Goal: Transaction & Acquisition: Purchase product/service

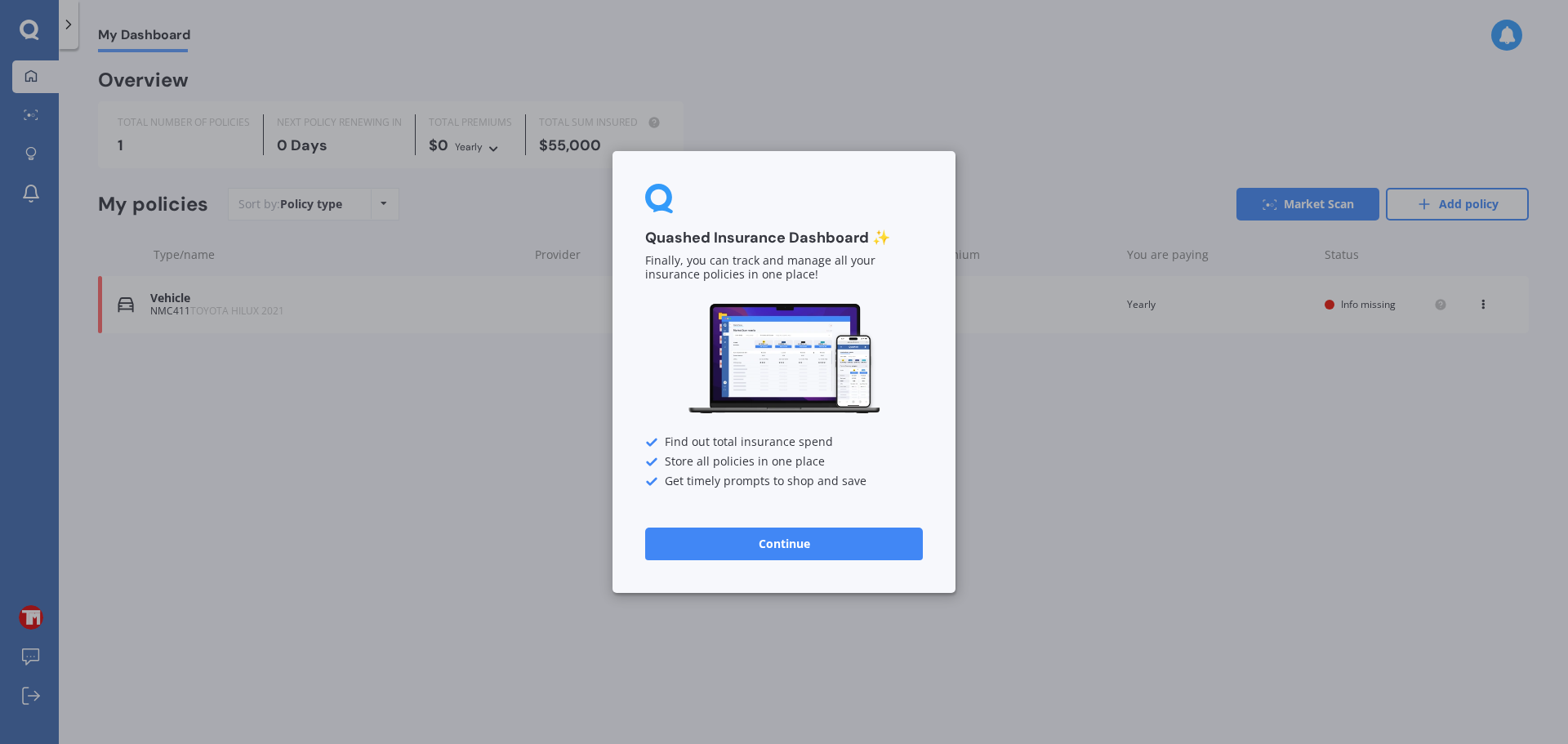
click at [835, 559] on button "Continue" at bounding box center [784, 543] width 278 height 32
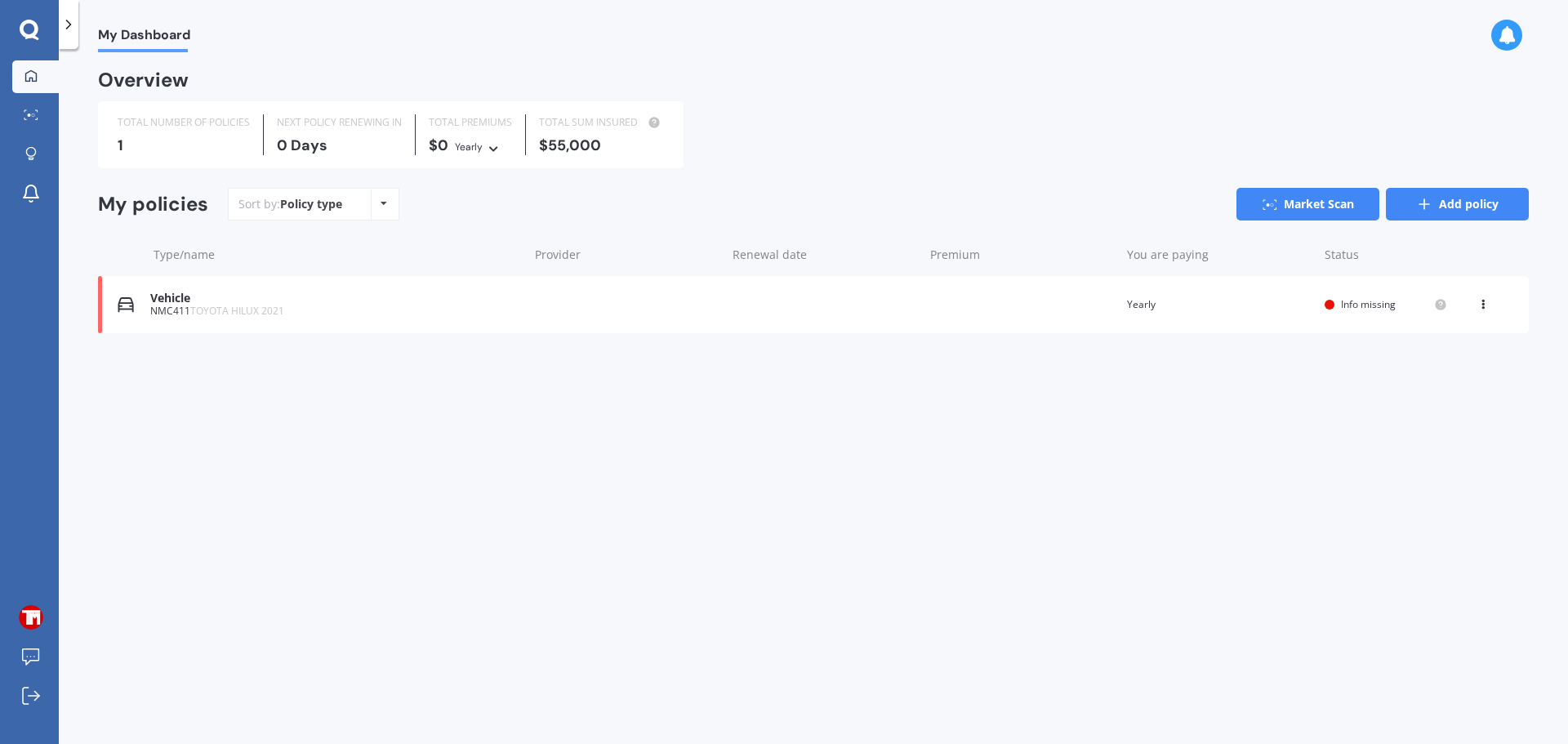
click at [1441, 212] on link "Add policy" at bounding box center [1457, 204] width 143 height 32
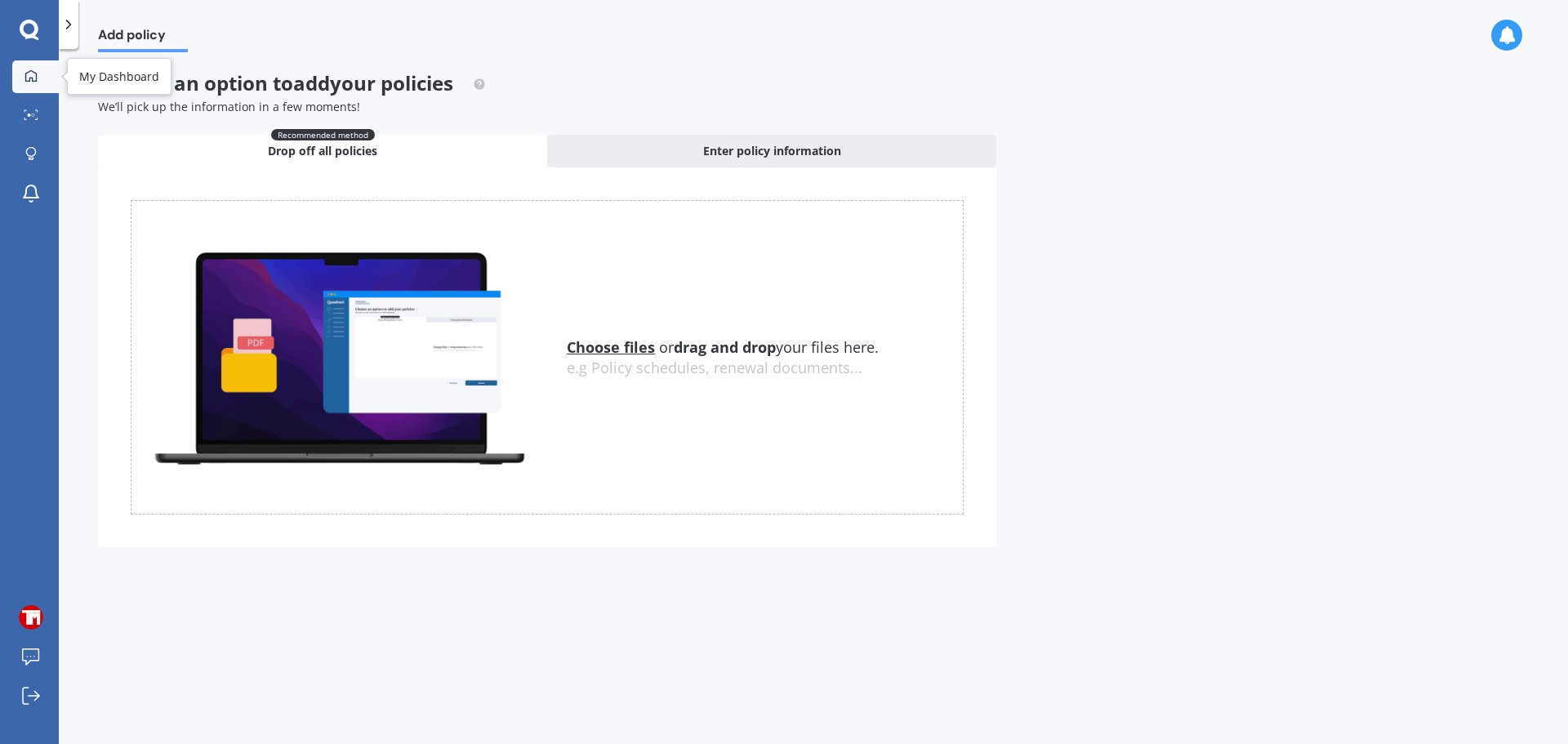
click at [40, 72] on div at bounding box center [31, 76] width 24 height 14
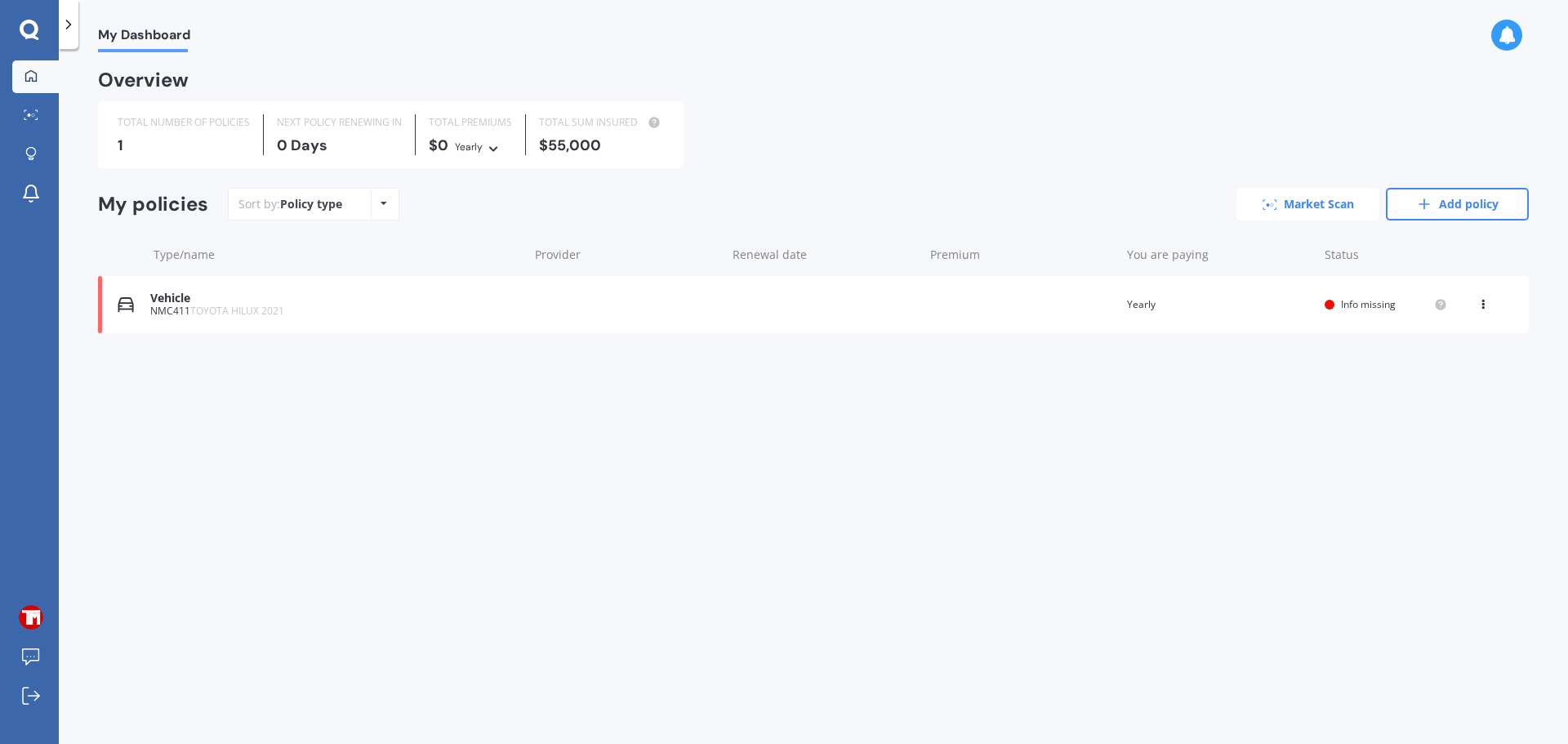
click at [1319, 204] on link "Market Scan" at bounding box center [1308, 204] width 143 height 32
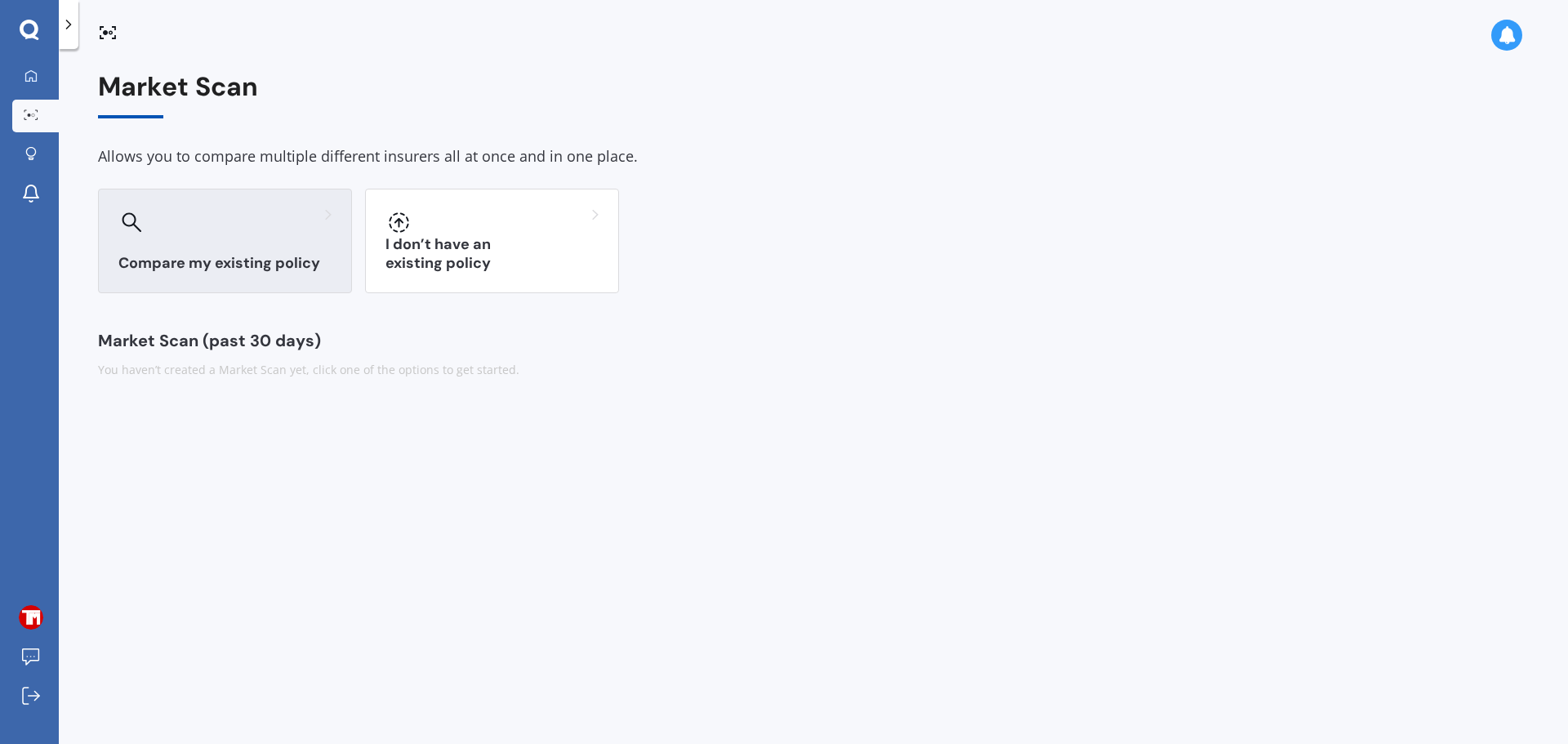
click at [287, 238] on div "Compare my existing policy" at bounding box center [225, 241] width 254 height 104
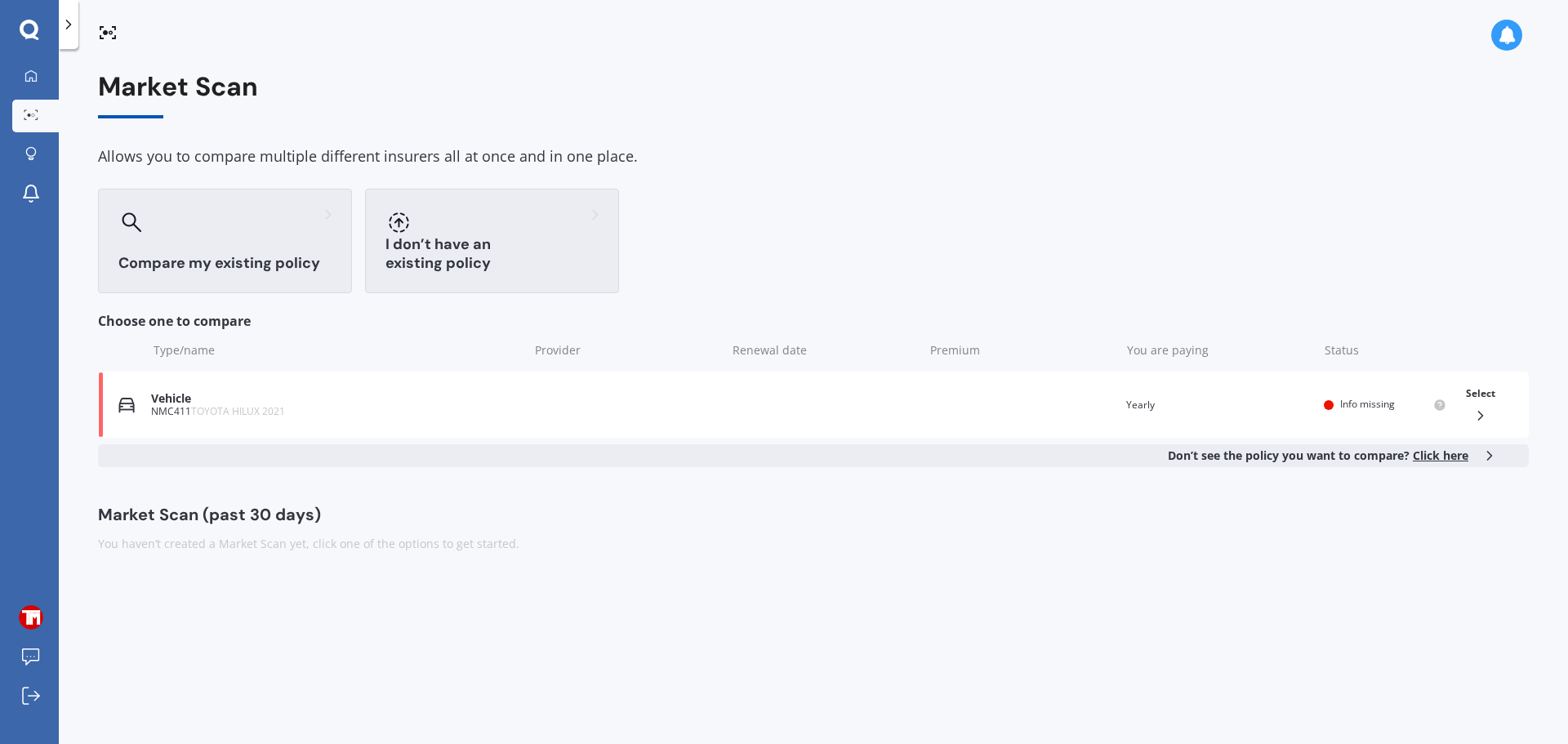
click at [460, 234] on div at bounding box center [491, 221] width 213 height 26
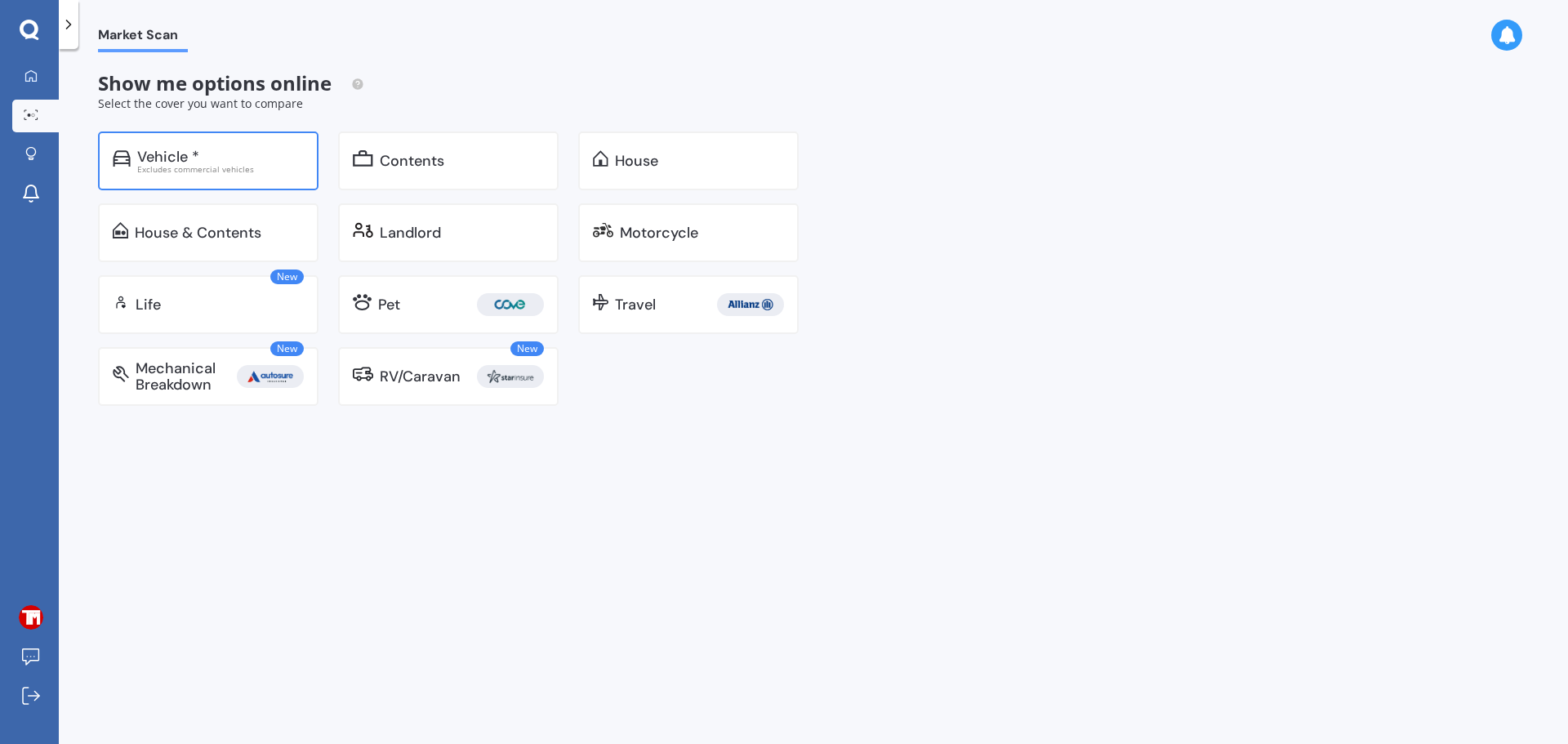
click at [261, 157] on div "Vehicle *" at bounding box center [220, 157] width 167 height 16
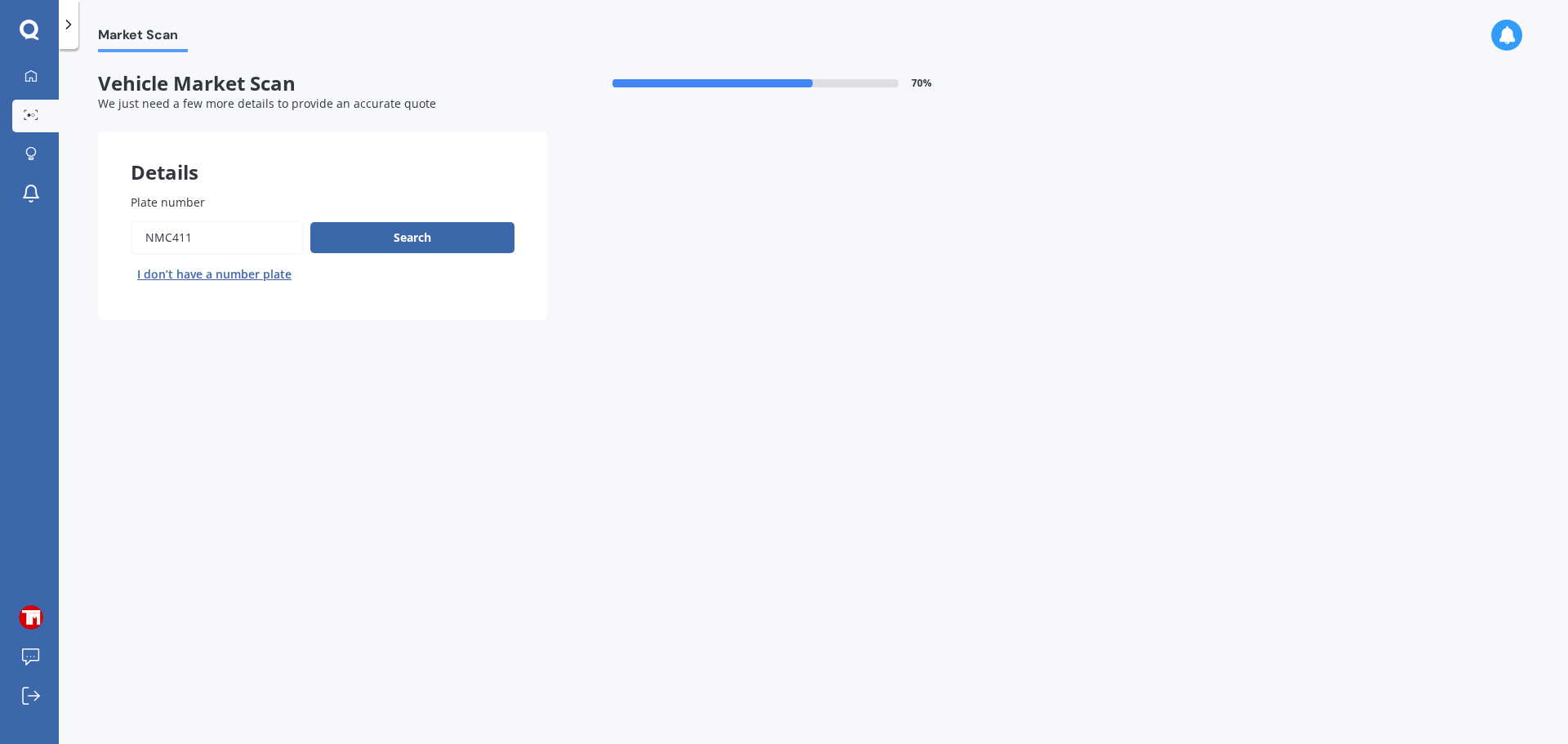
click at [259, 239] on input "Plate number" at bounding box center [217, 238] width 173 height 34
click at [257, 239] on input "Plate number" at bounding box center [217, 238] width 173 height 34
click at [256, 239] on input "Plate number" at bounding box center [217, 238] width 173 height 34
type input "hha536"
click at [402, 240] on button "Search" at bounding box center [412, 238] width 204 height 31
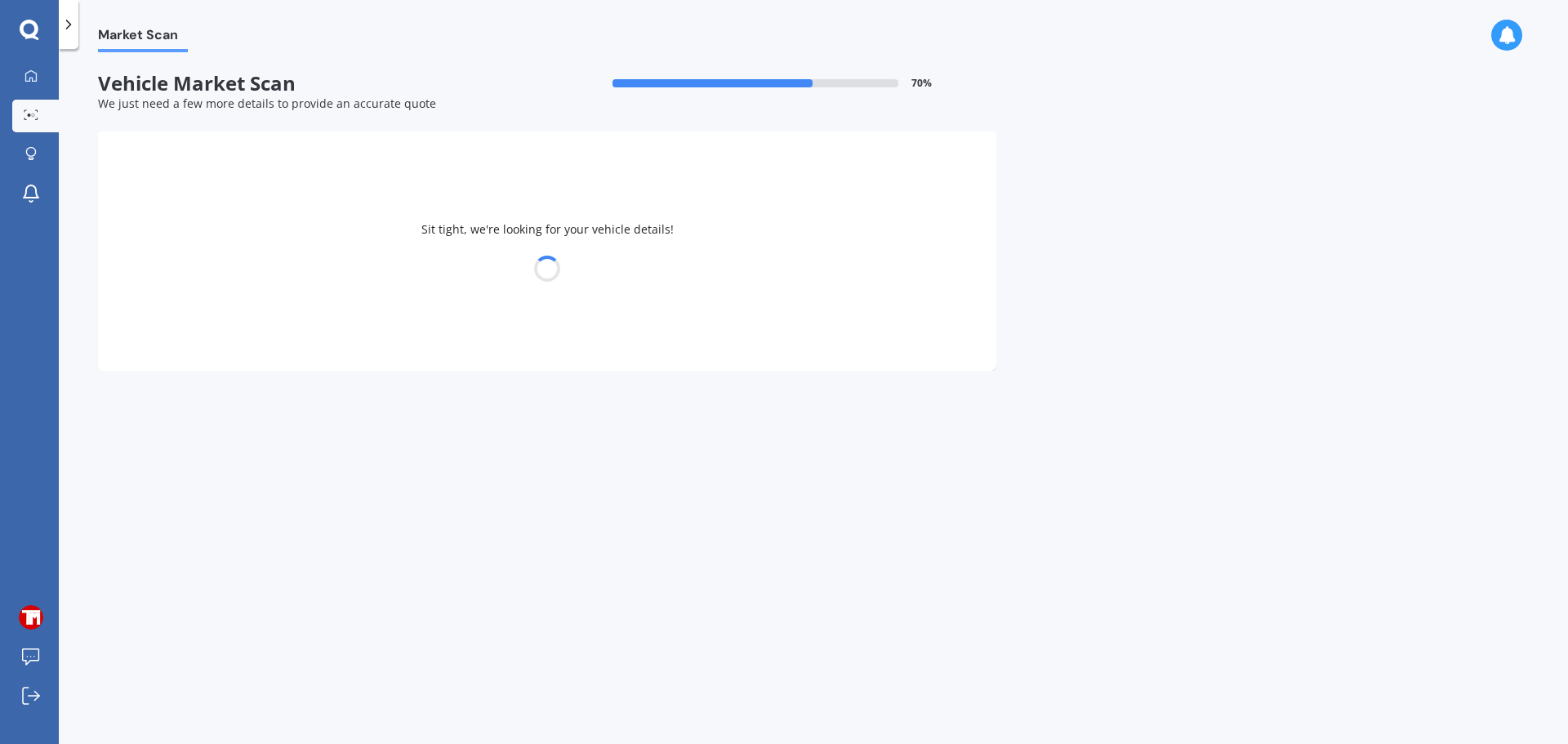
select select "VOLKSWAGEN"
select select "GOLF"
select select "23"
select select "10"
select select "2001"
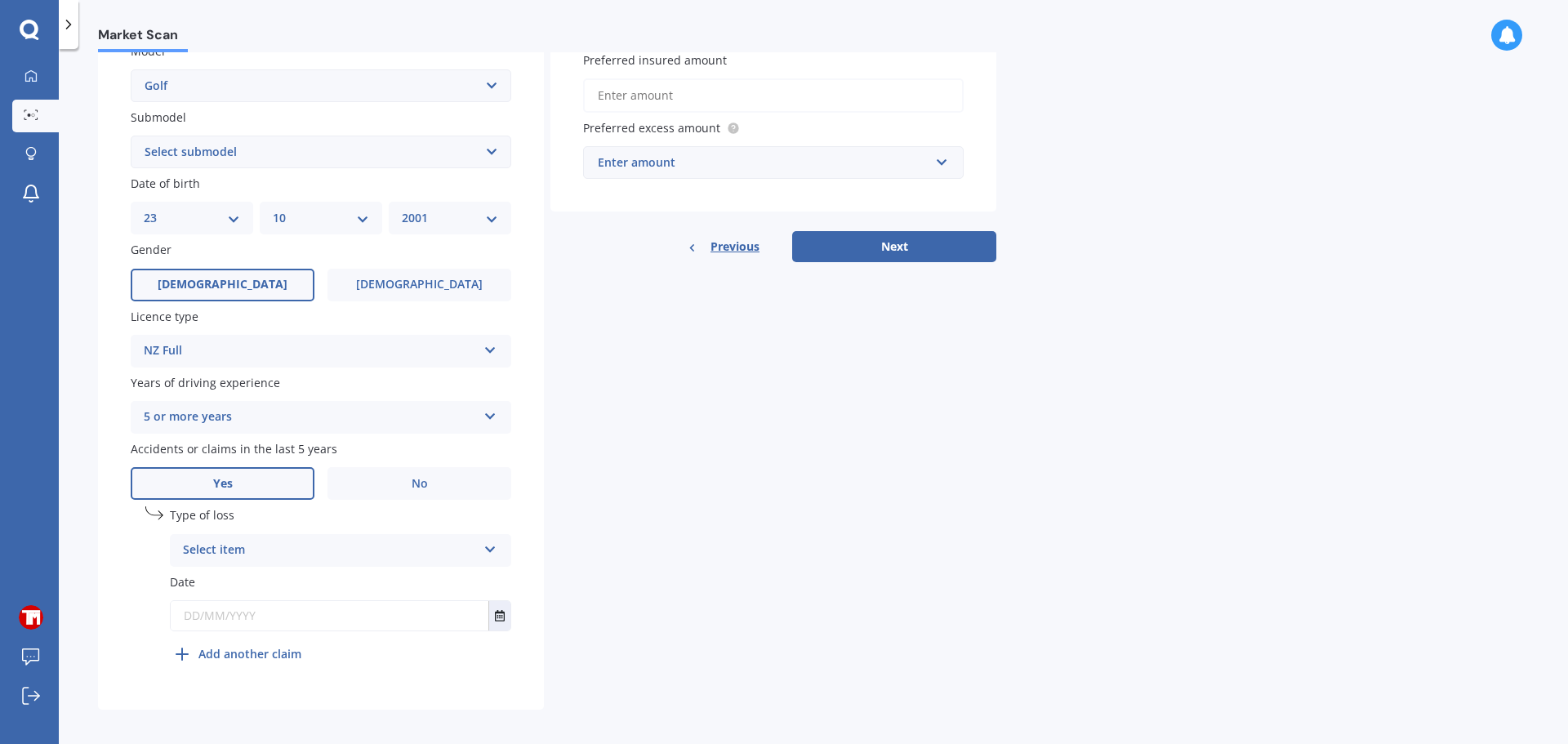
scroll to position [394, 0]
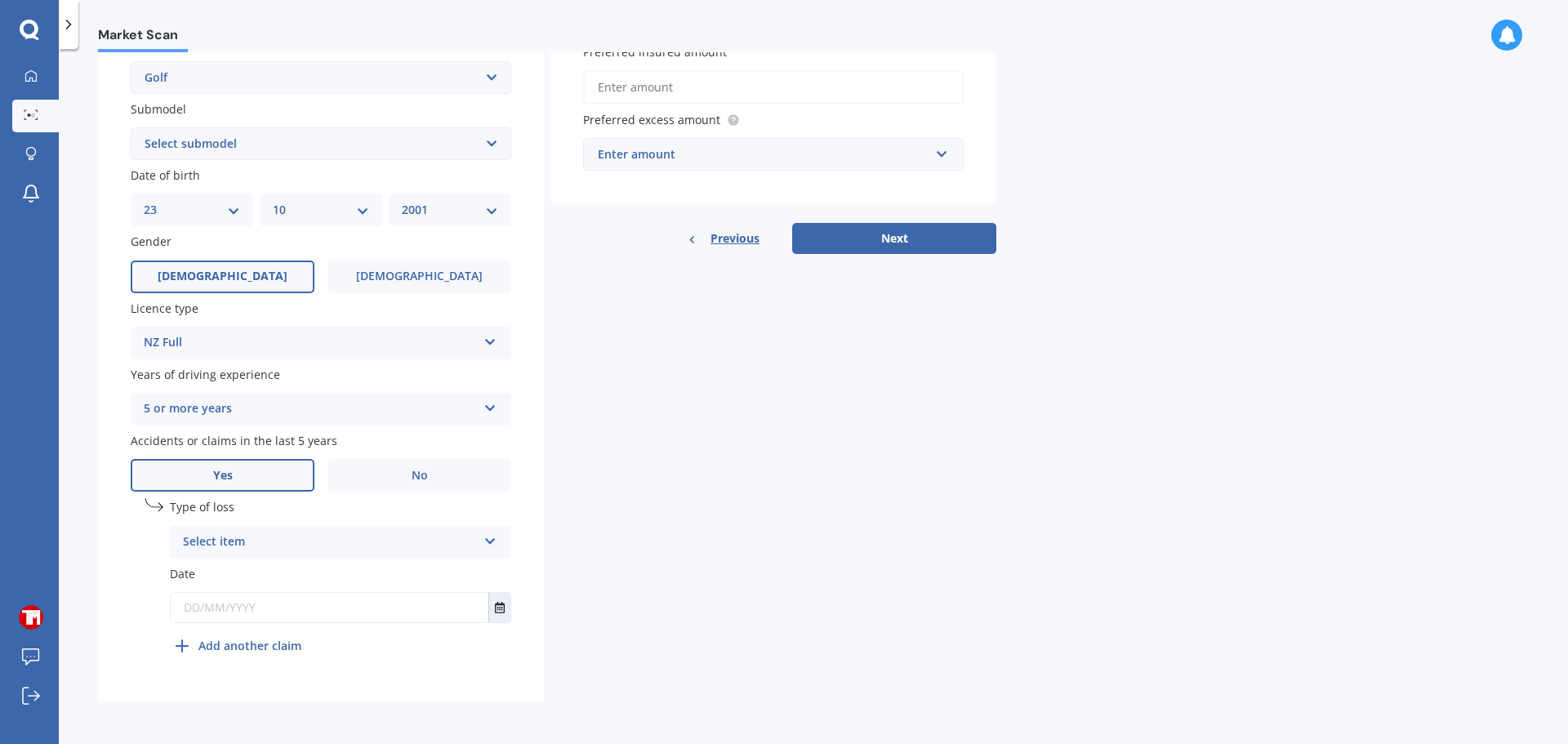
click at [235, 544] on div "Select item" at bounding box center [329, 542] width 294 height 20
click at [280, 577] on div "At fault accident" at bounding box center [341, 574] width 340 height 30
click at [252, 614] on input "text" at bounding box center [329, 607] width 318 height 30
click at [499, 615] on button "Select date" at bounding box center [500, 607] width 23 height 30
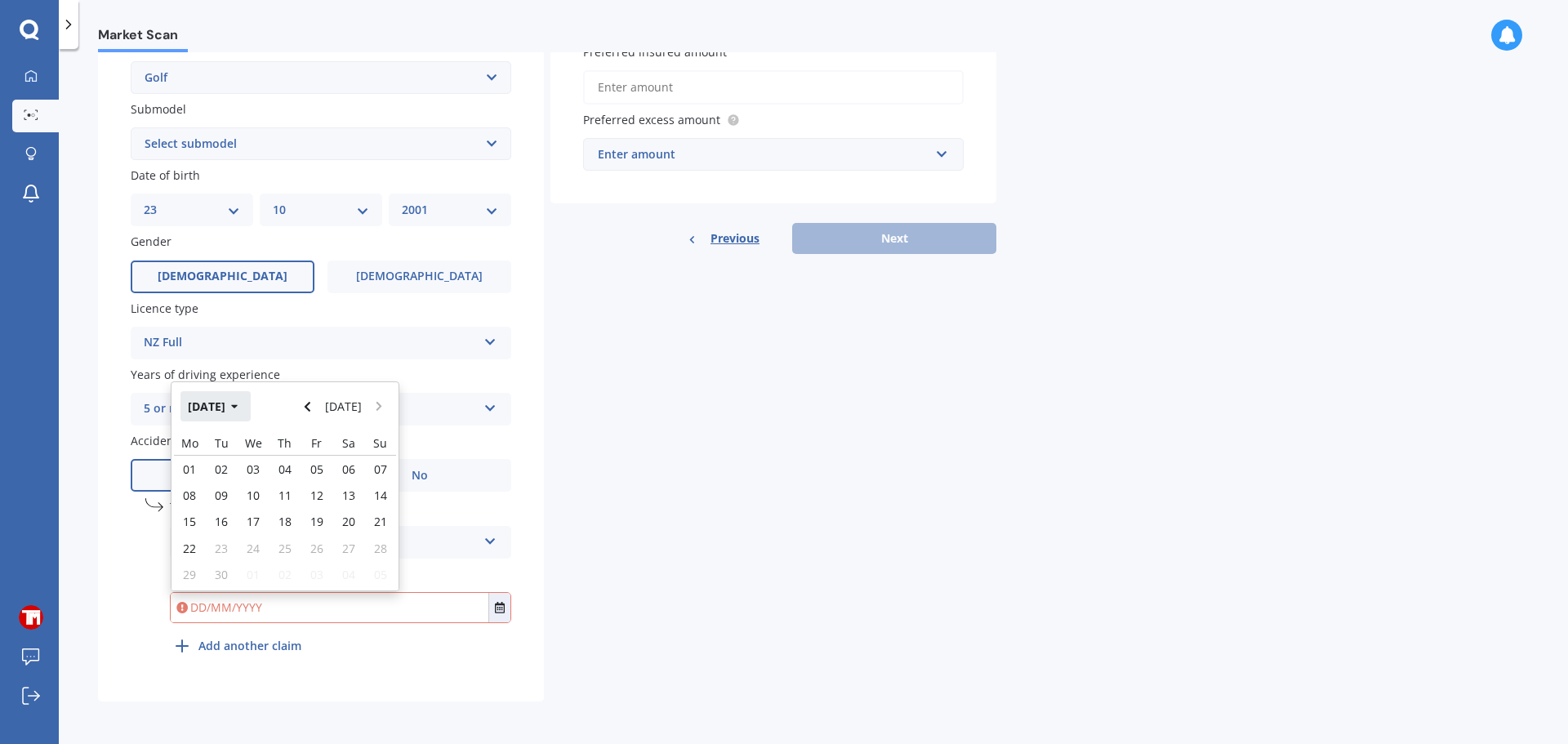
click at [250, 416] on button "Sep 2025" at bounding box center [216, 406] width 70 height 30
click at [319, 408] on button "Navigate back" at bounding box center [308, 406] width 22 height 30
click at [199, 402] on button "2024" at bounding box center [210, 406] width 59 height 30
click at [203, 507] on span "2023" at bounding box center [202, 509] width 26 height 15
click at [246, 513] on div "Jun" at bounding box center [257, 509] width 56 height 51
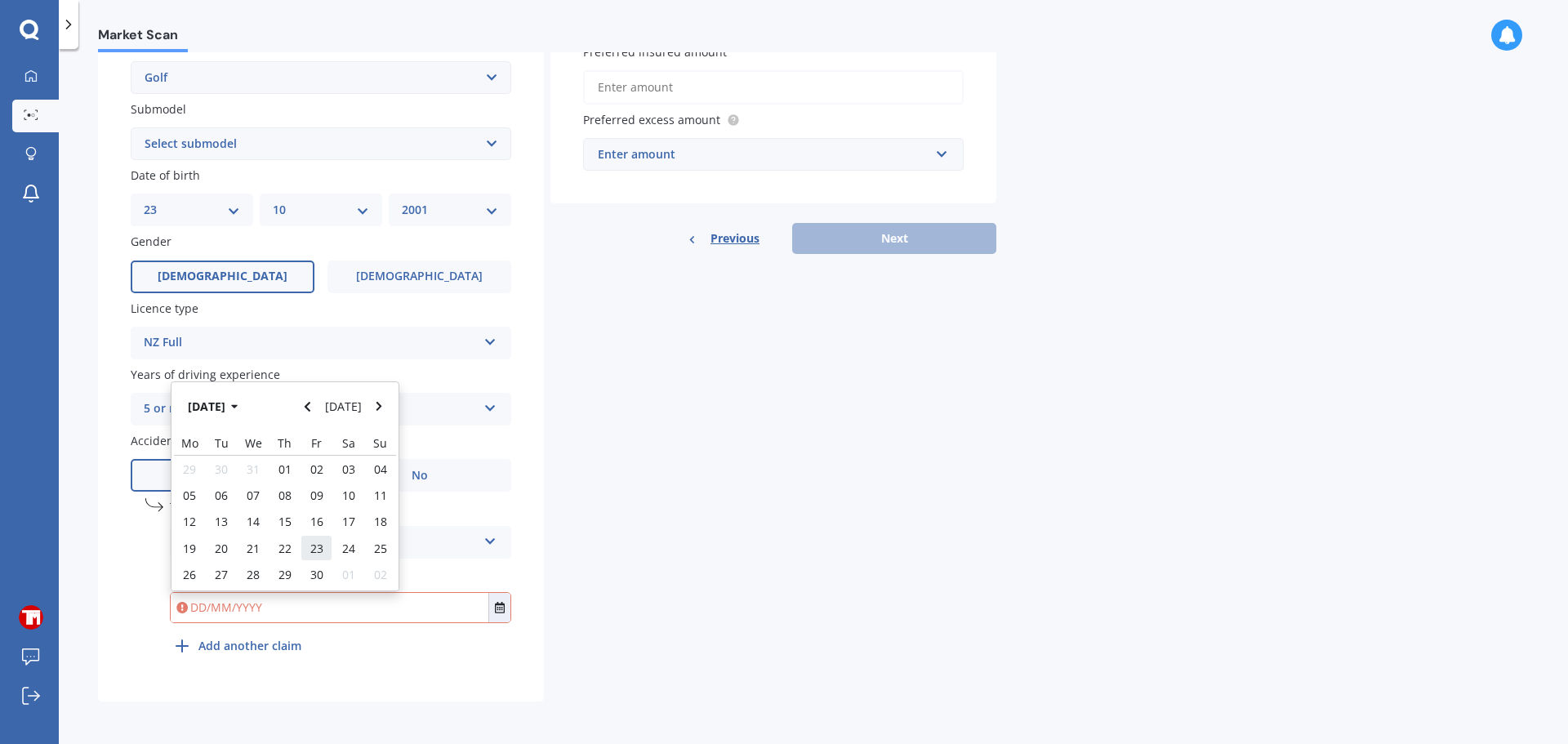
click at [320, 551] on span "23" at bounding box center [317, 548] width 14 height 15
type input "23/06/2023"
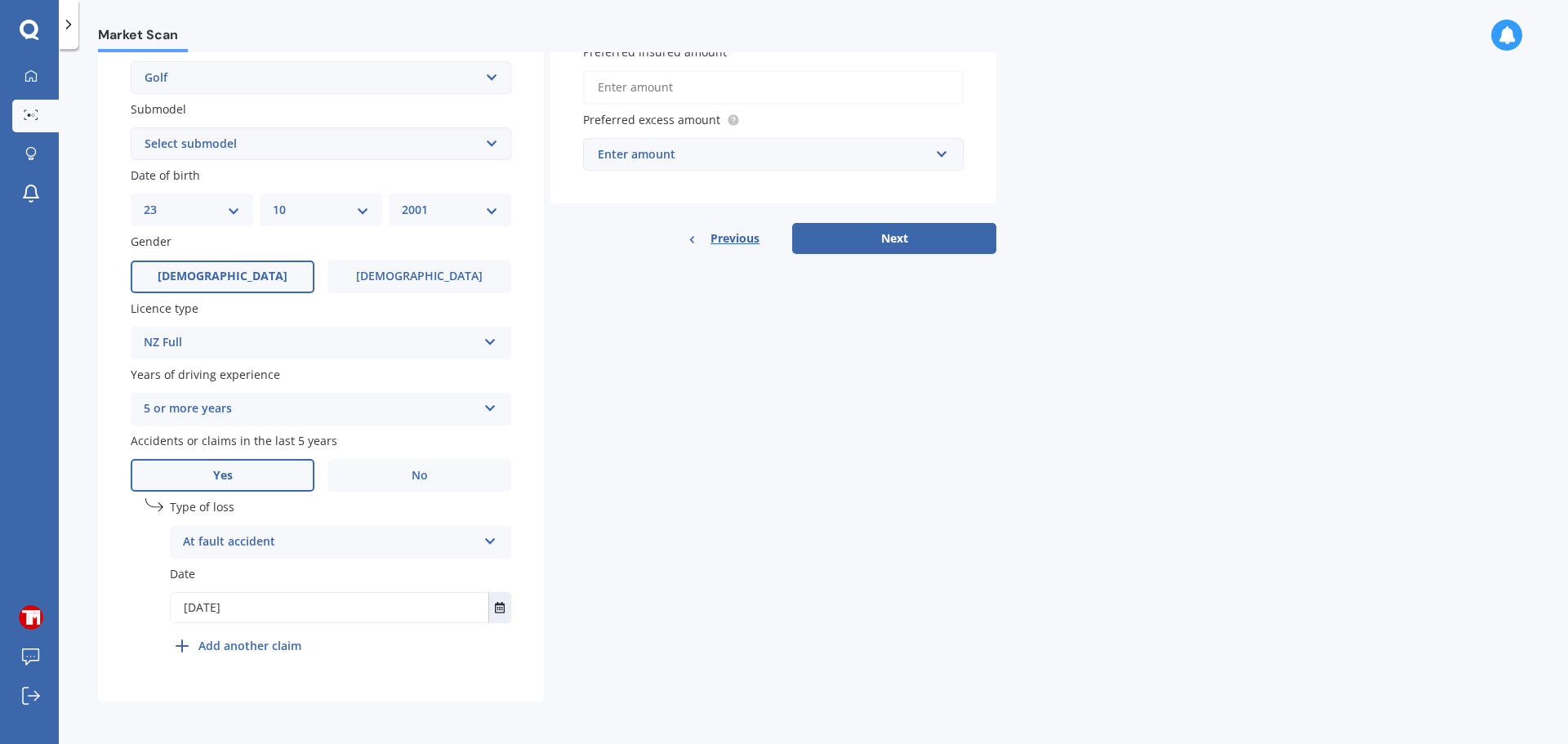
click at [278, 645] on b "Add another claim" at bounding box center [250, 645] width 103 height 17
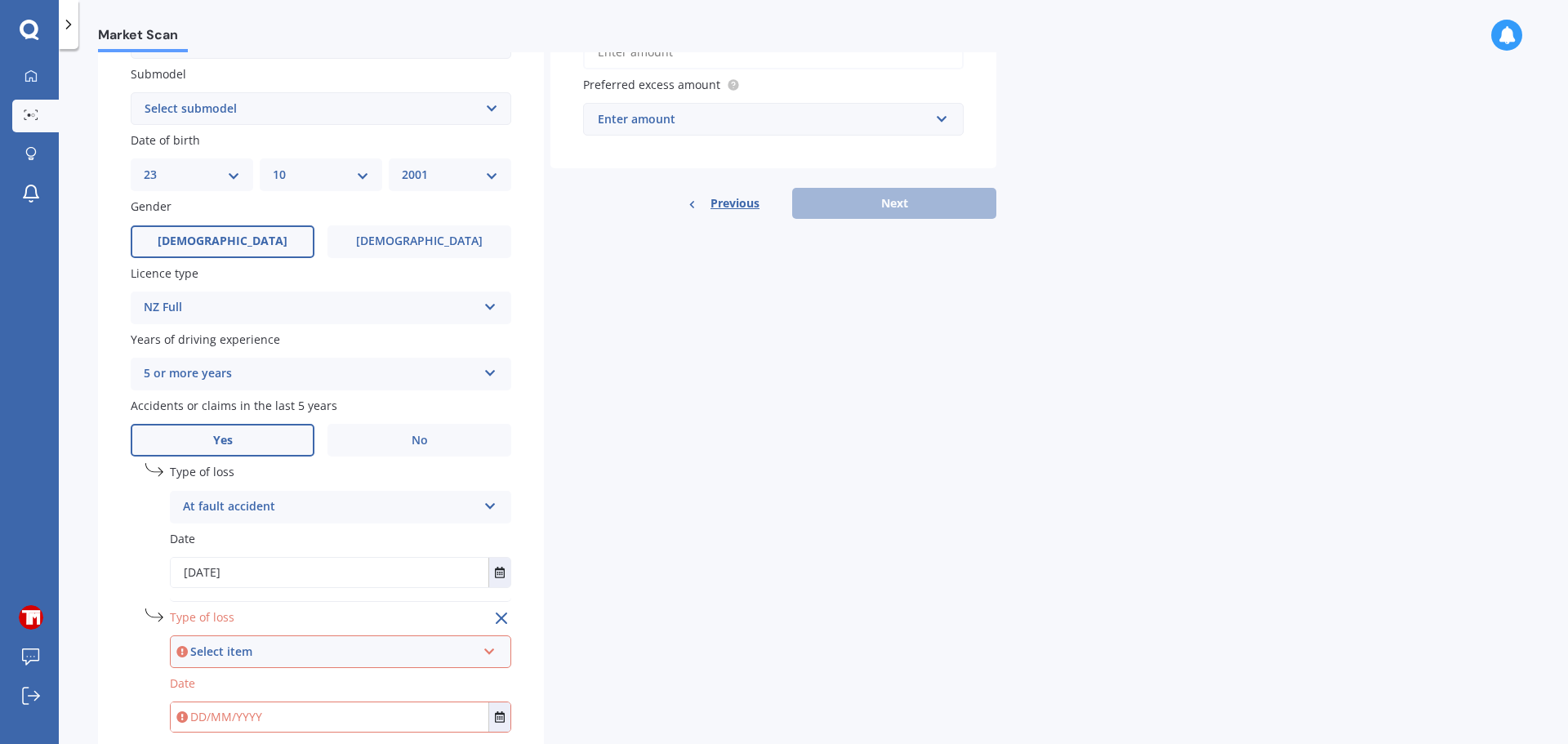
scroll to position [539, 0]
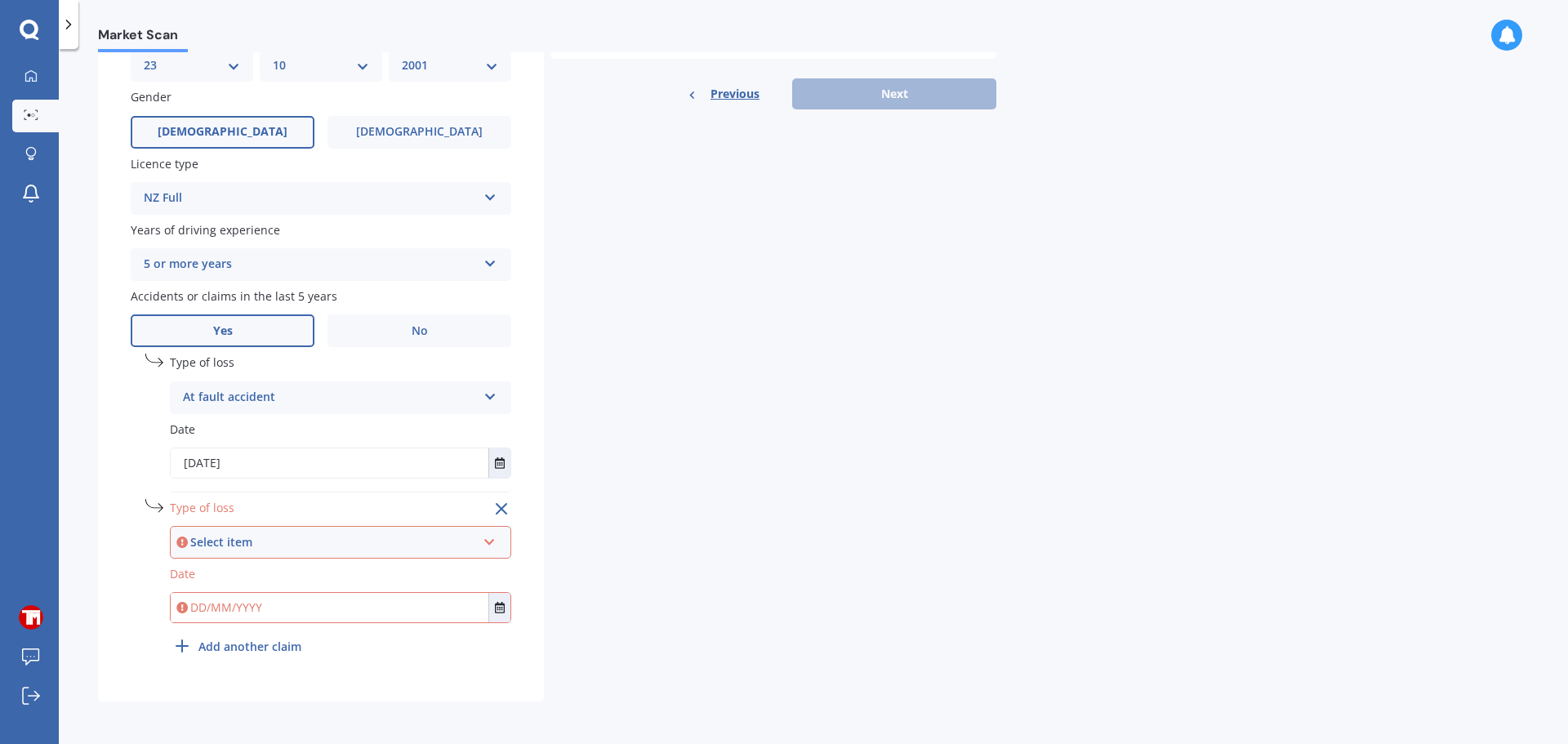
click at [270, 536] on div "Select item" at bounding box center [333, 542] width 286 height 18
click at [269, 577] on span "At fault accident" at bounding box center [230, 572] width 93 height 15
click at [239, 608] on input "text" at bounding box center [329, 607] width 318 height 30
click at [505, 614] on icon "Select date" at bounding box center [500, 607] width 10 height 12
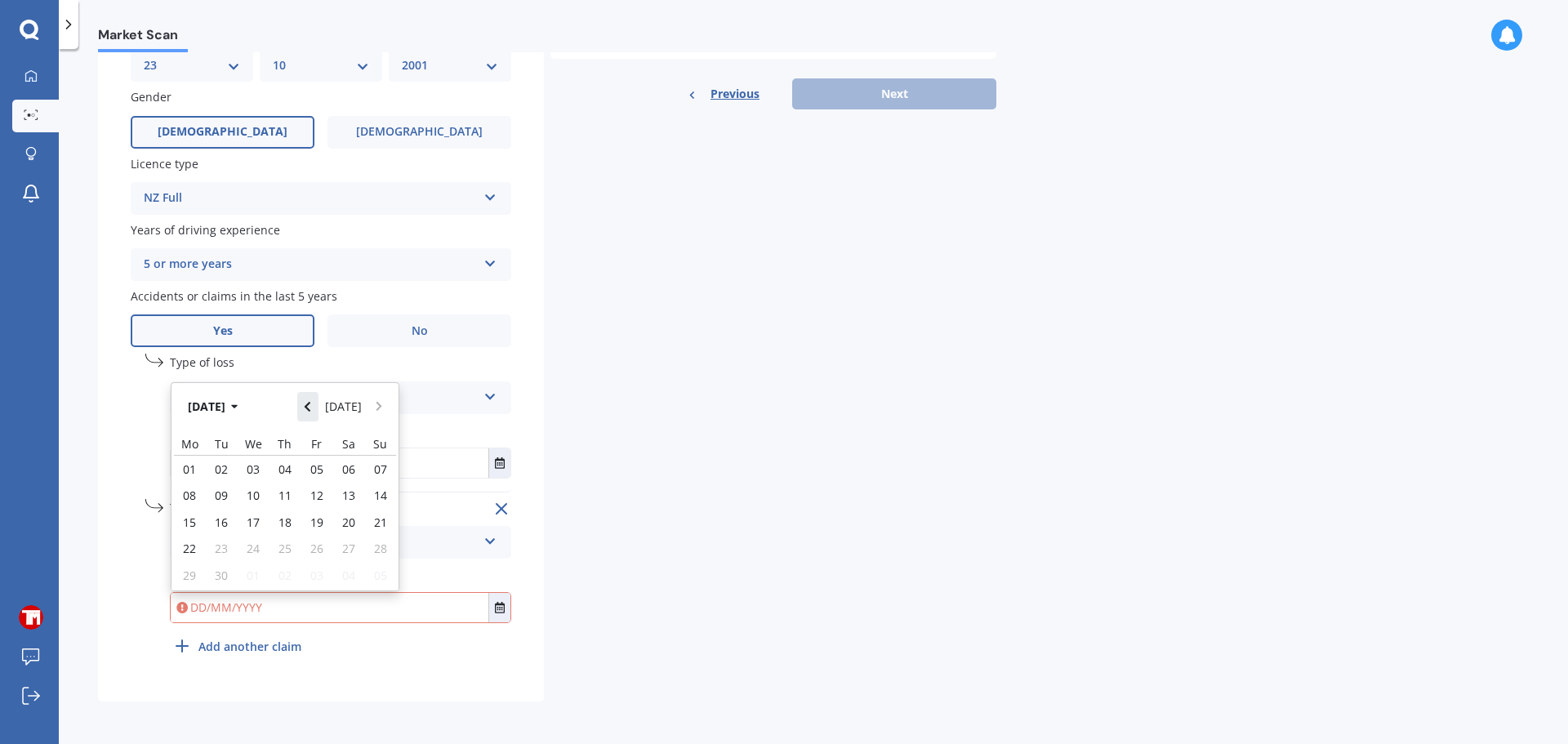
click at [319, 410] on button "Navigate back" at bounding box center [308, 407] width 22 height 30
click at [318, 403] on button "Navigate back" at bounding box center [308, 407] width 22 height 30
click at [227, 577] on span "29" at bounding box center [221, 575] width 14 height 15
type input "29/07/2025"
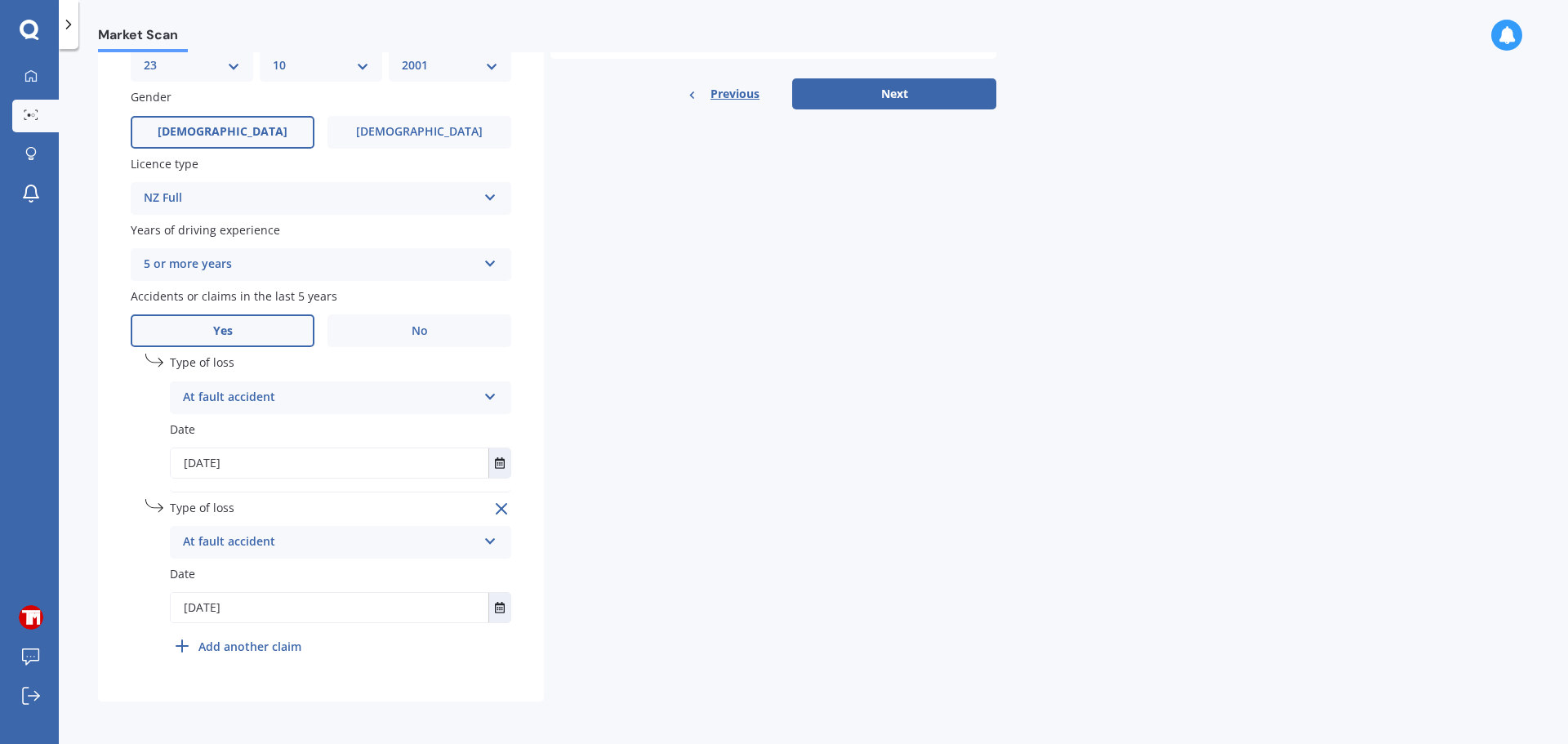
click at [764, 542] on div "Details Plate number Search I don’t have a number plate Year 2014 Make Select m…" at bounding box center [547, 147] width 898 height 1109
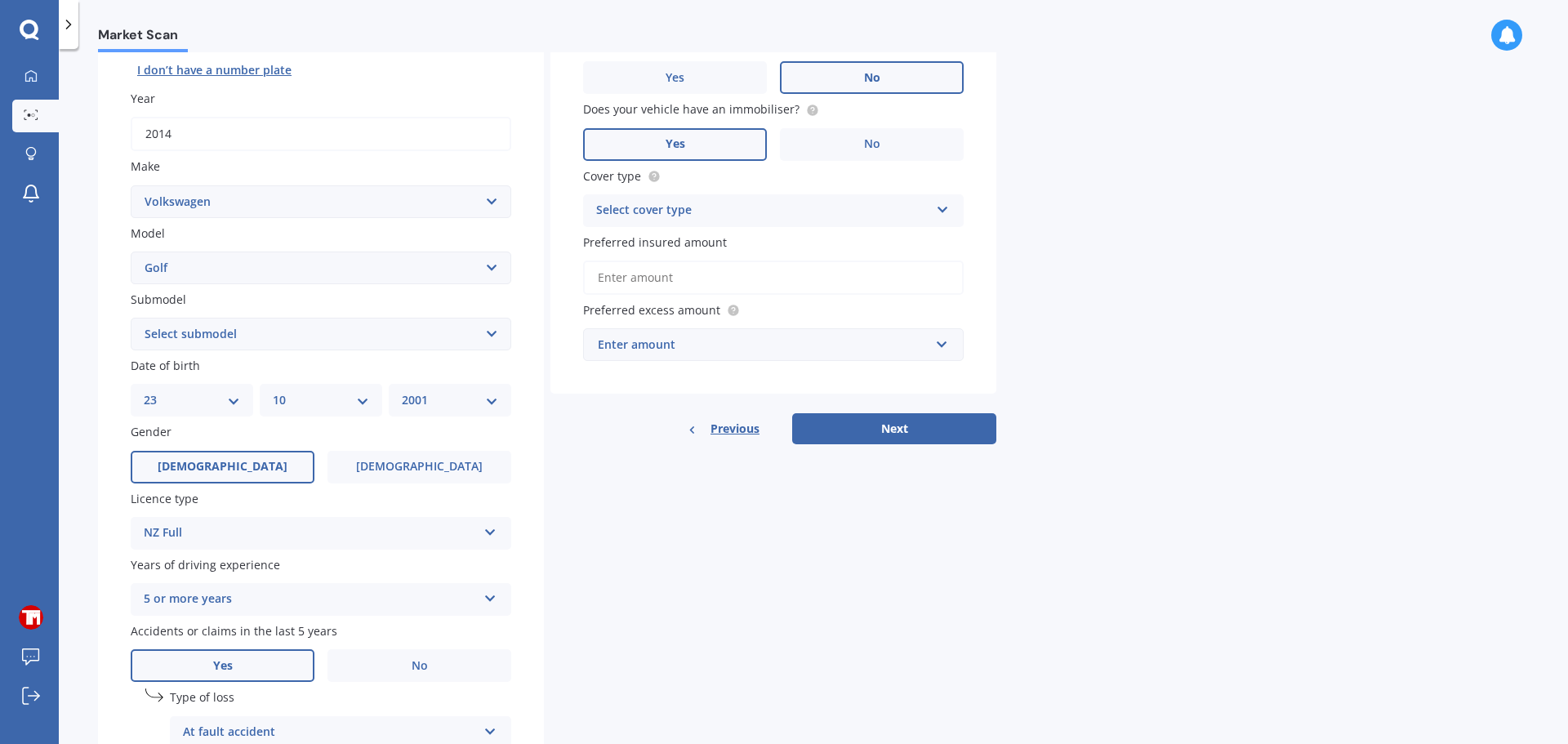
scroll to position [130, 0]
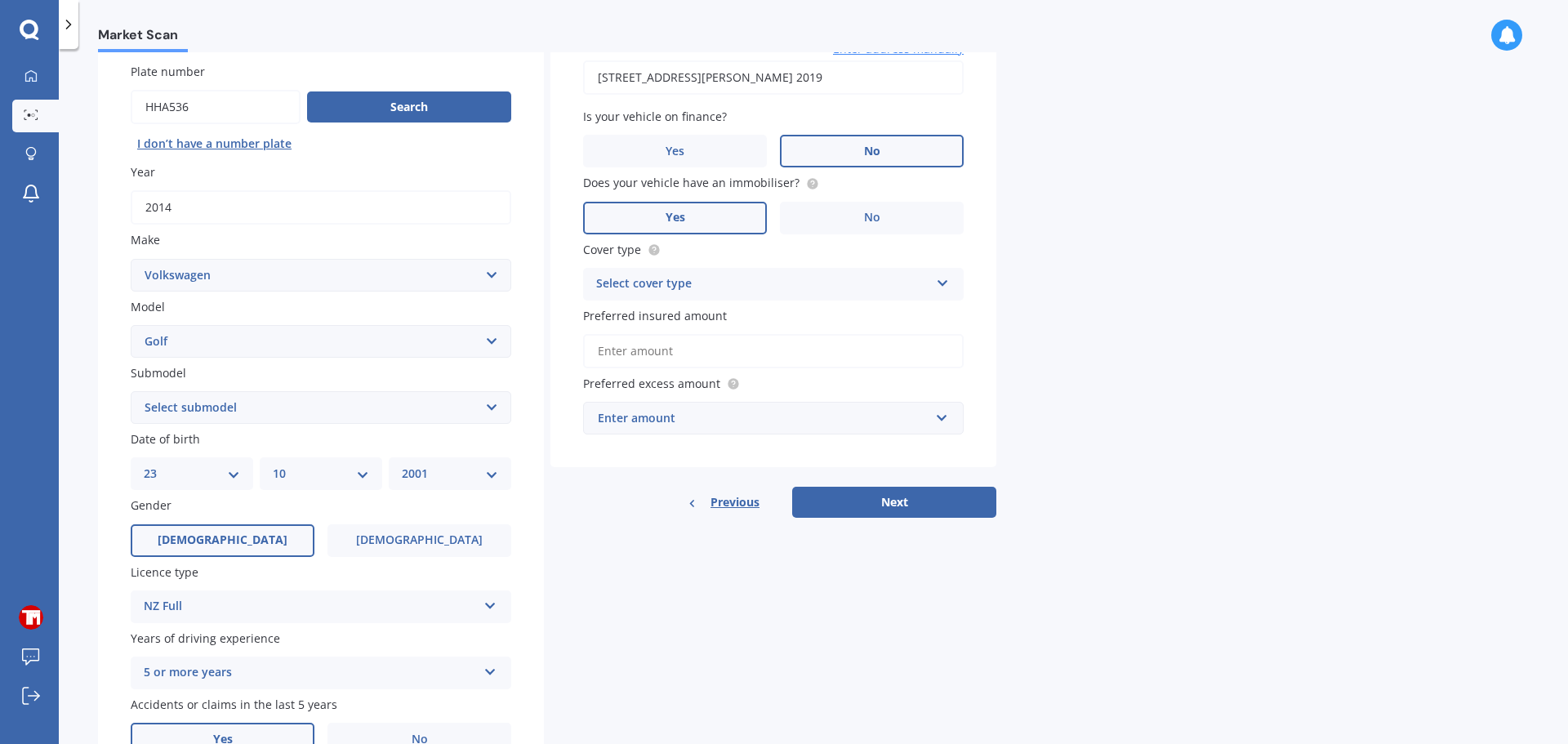
click at [680, 417] on div "Enter amount" at bounding box center [763, 418] width 331 height 18
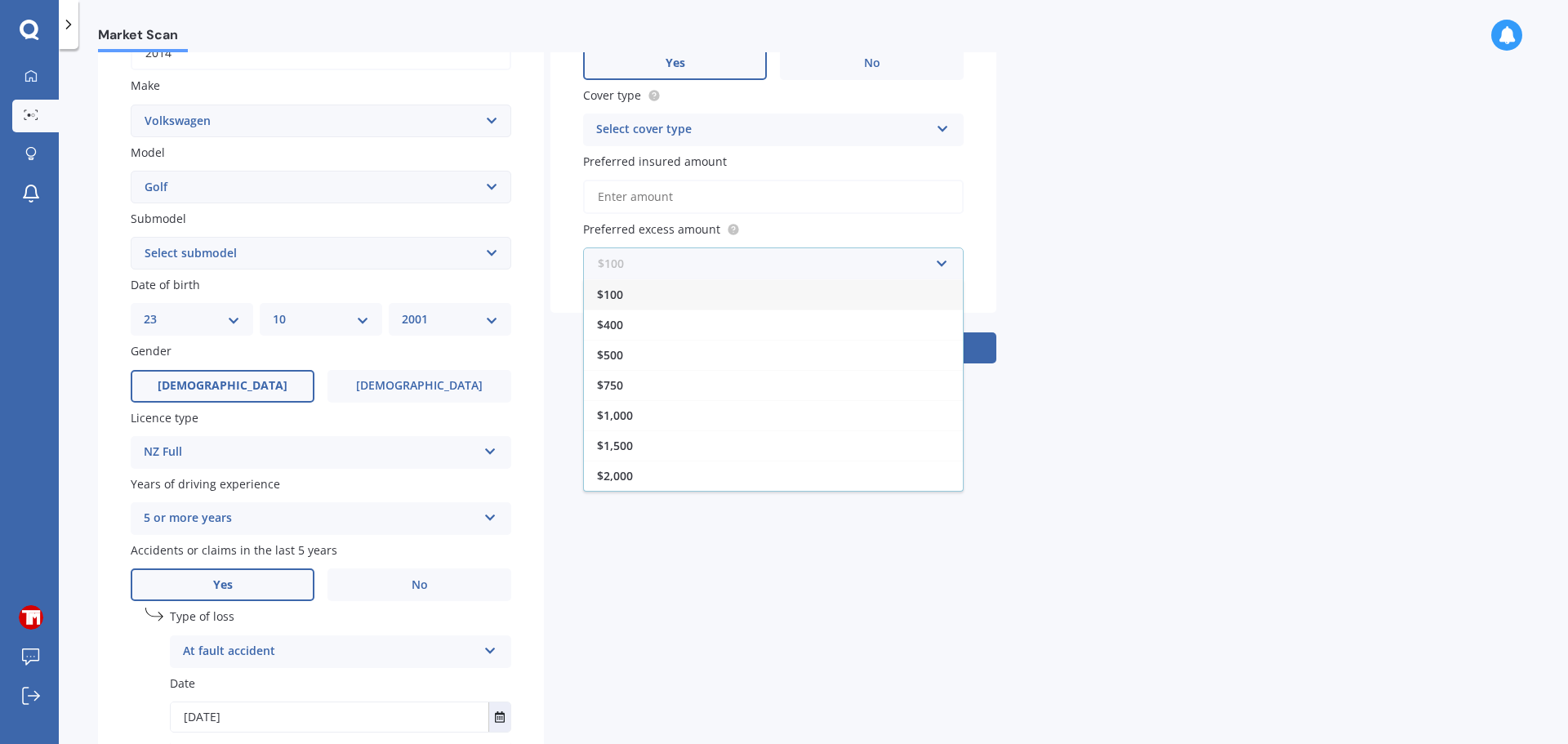
scroll to position [294, 0]
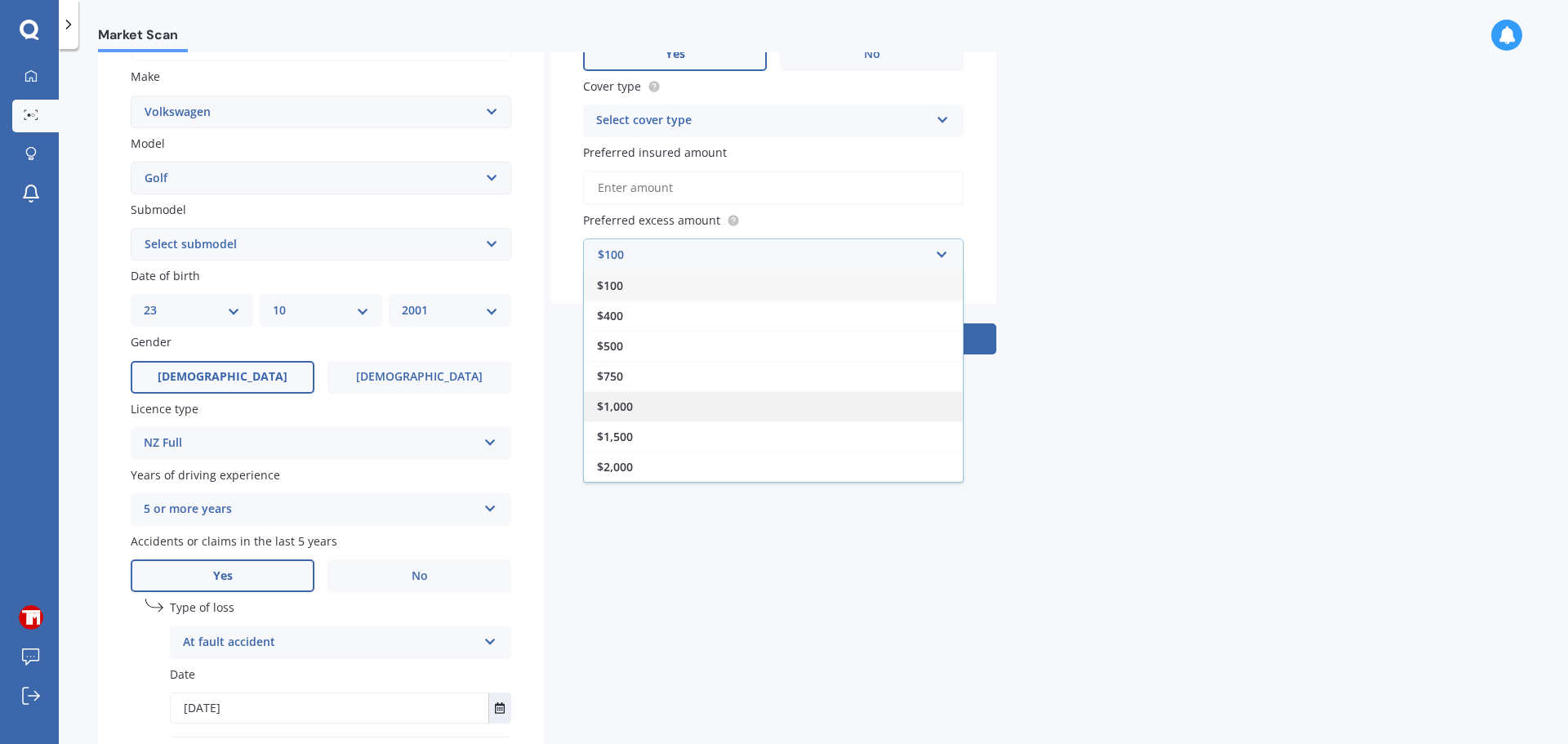
click at [642, 408] on div "$1,000" at bounding box center [773, 407] width 379 height 31
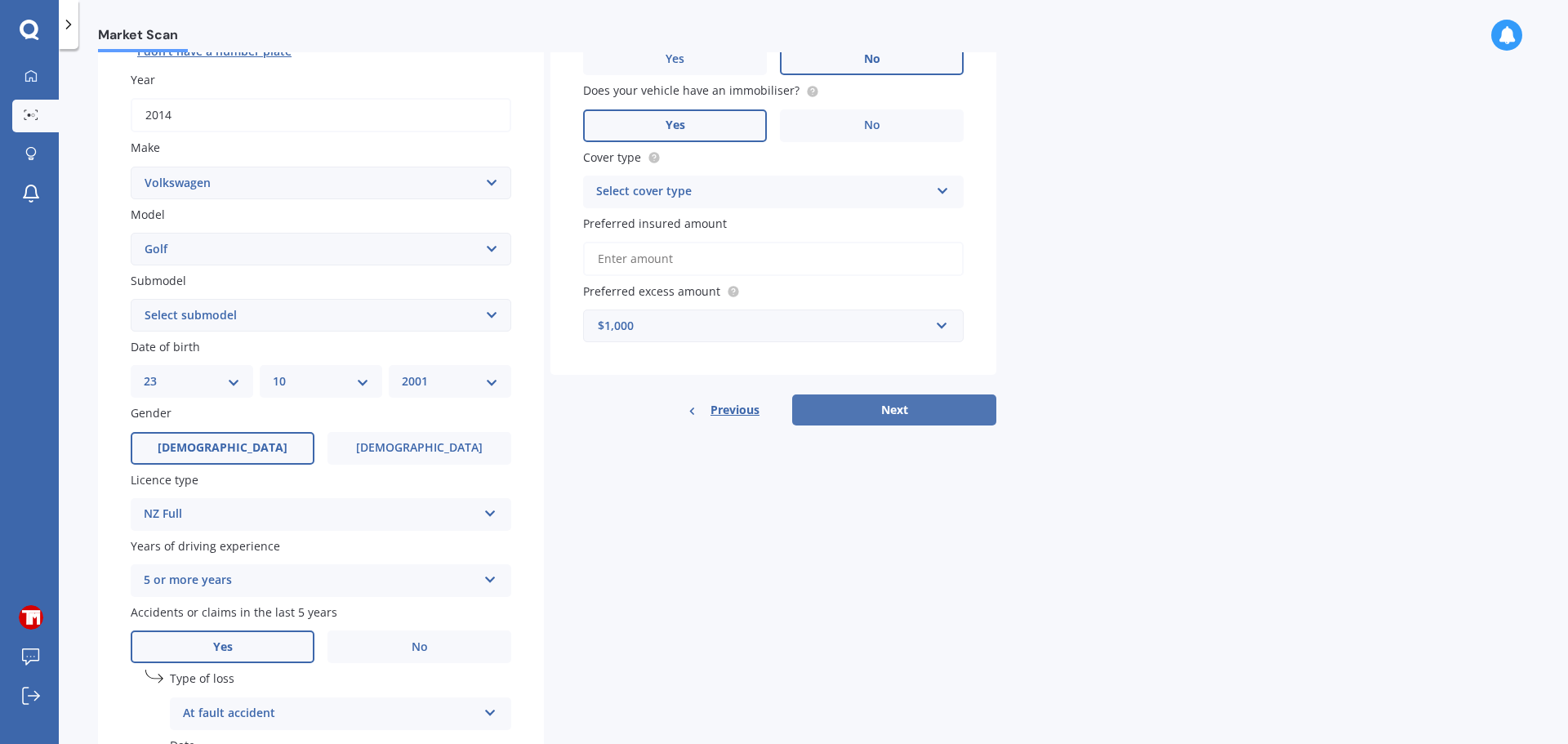
scroll to position [212, 0]
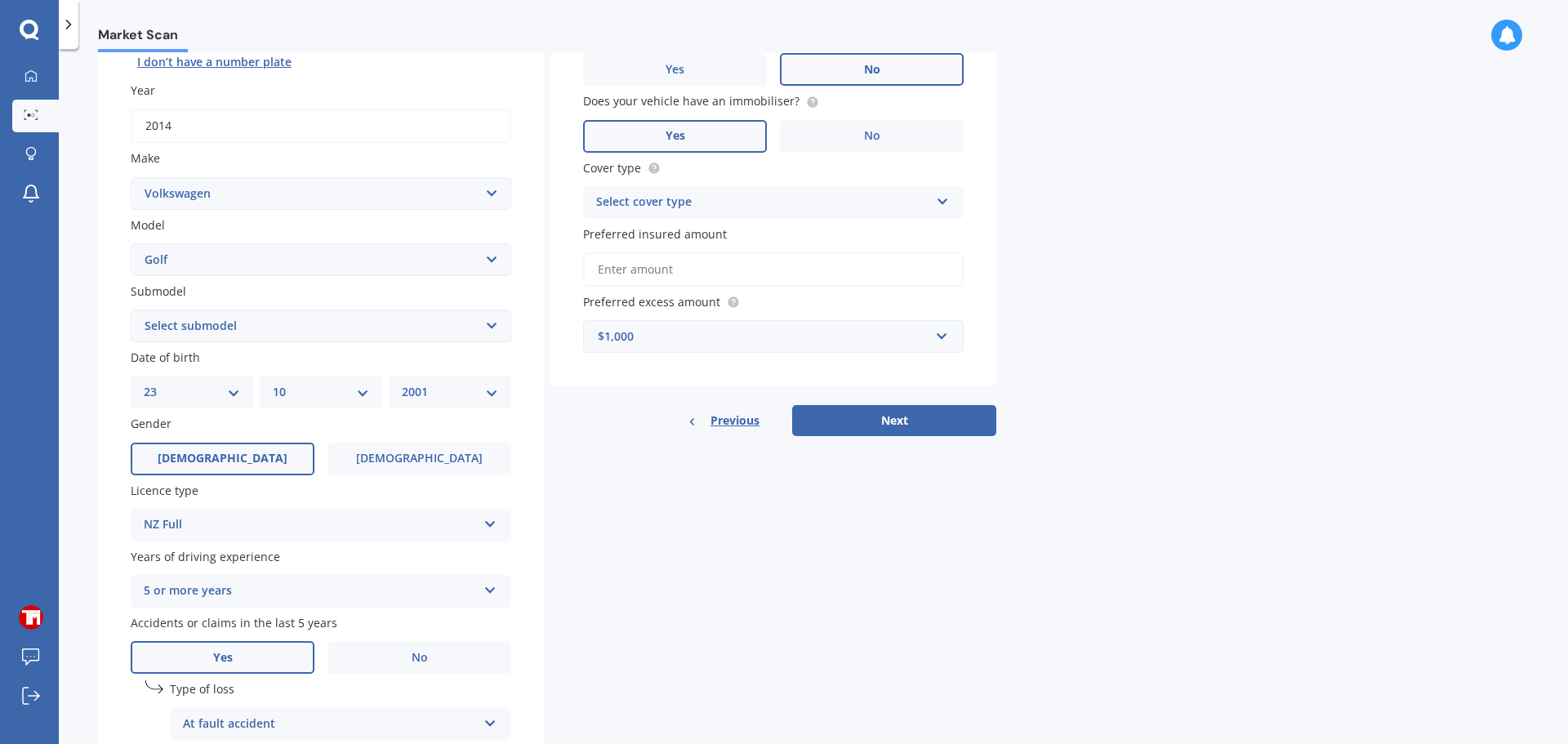
click at [657, 210] on div "Select cover type" at bounding box center [763, 202] width 333 height 20
click at [666, 230] on span "Comprehensive" at bounding box center [640, 233] width 86 height 15
click at [660, 269] on input "Preferred insured amount" at bounding box center [773, 269] width 381 height 34
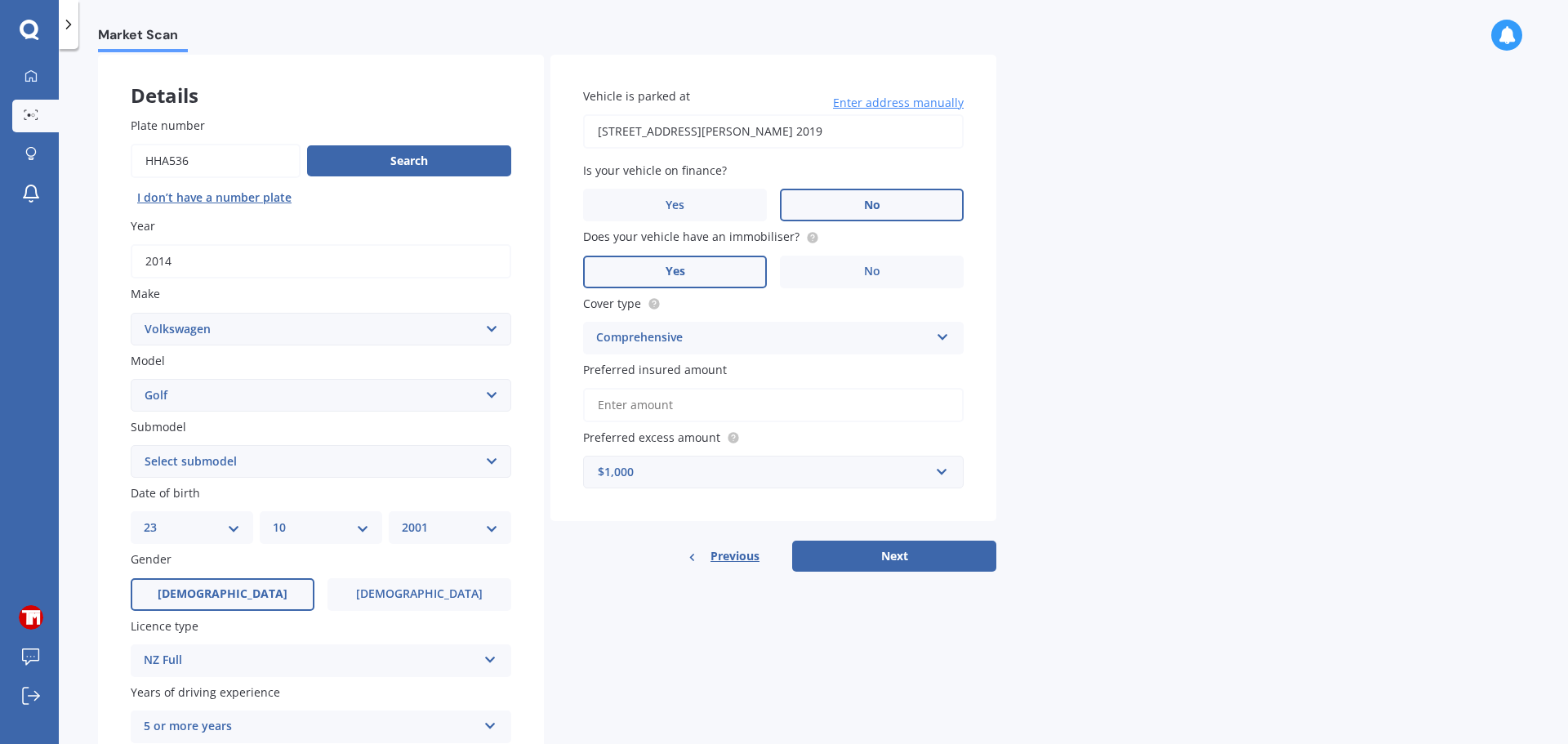
scroll to position [49, 0]
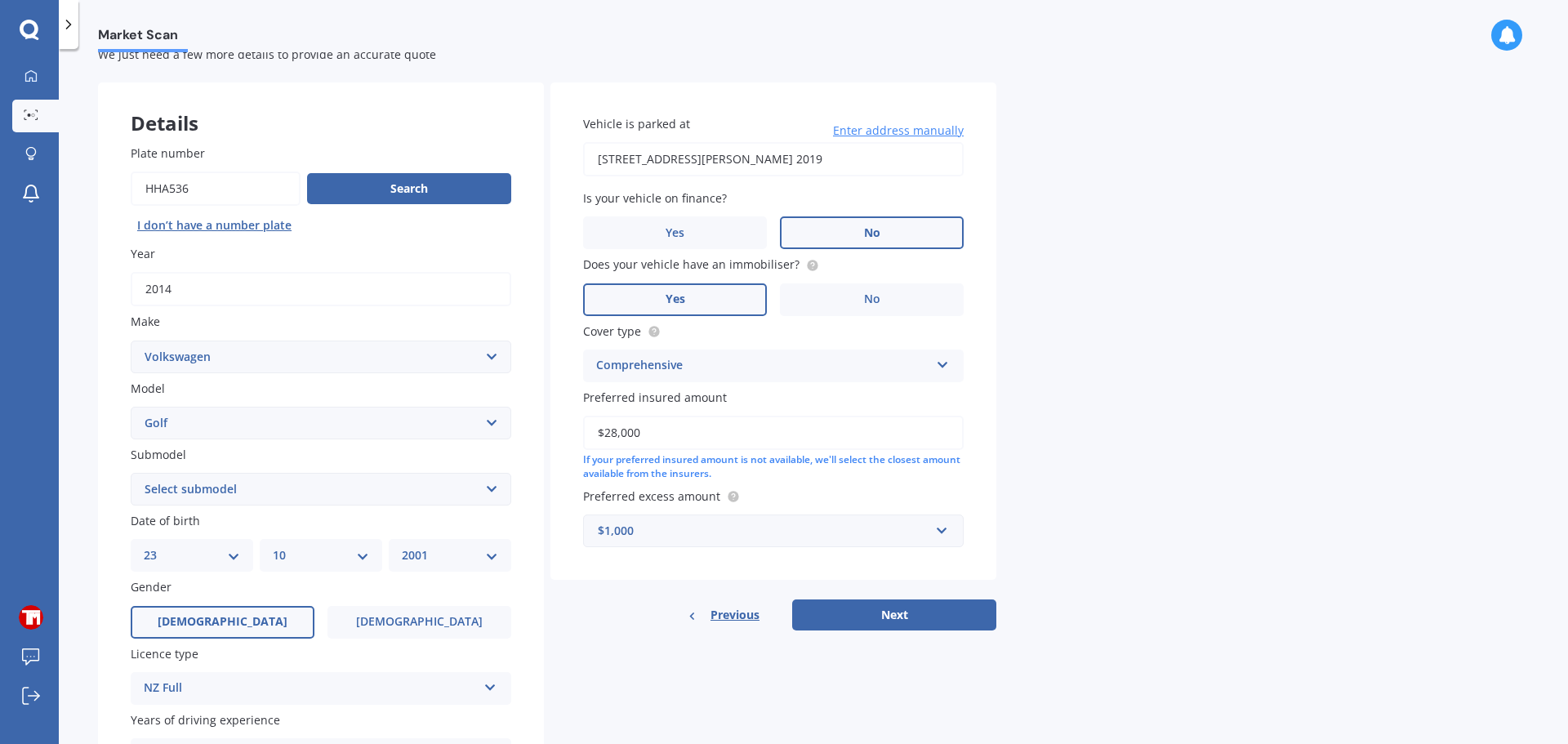
type input "$28,000"
click at [180, 517] on span "Date of birth" at bounding box center [165, 520] width 69 height 15
click at [185, 490] on select "Select submodel (All other) 1.4 GT TSI 1.4 TSI 1.6 1.6 FSI 1.6 TSI 1.8 1.9 TDI …" at bounding box center [320, 489] width 381 height 32
select select "R"
click at [131, 472] on select "Select submodel (All other) 1.4 GT TSI 1.4 TSI 1.6 1.6 FSI 1.6 TSI 1.8 1.9 TDI …" at bounding box center [320, 489] width 381 height 32
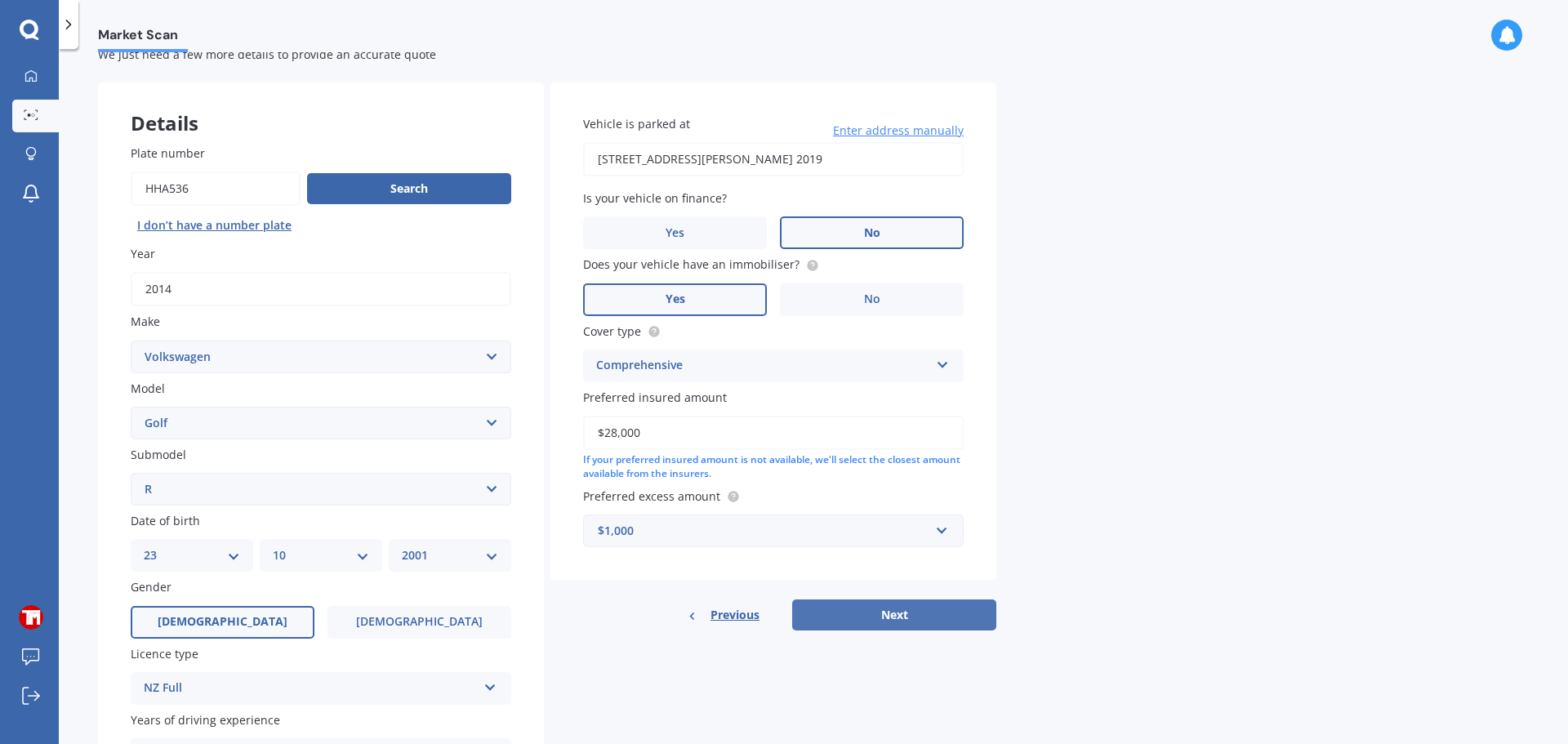
click at [951, 623] on button "Next" at bounding box center [894, 614] width 204 height 31
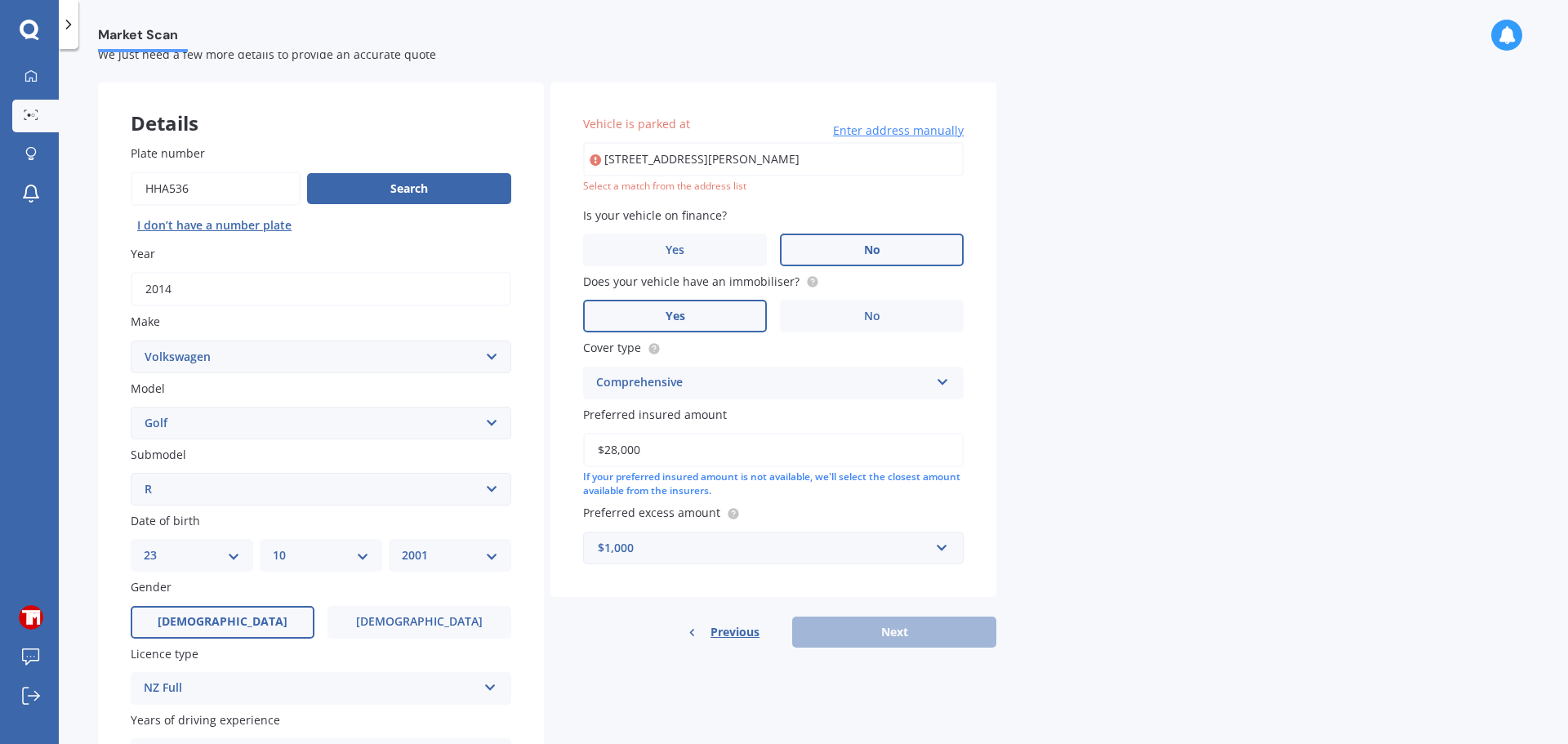
type input "3 Bruckless Drive, Flat Bush, Auckland 2019"
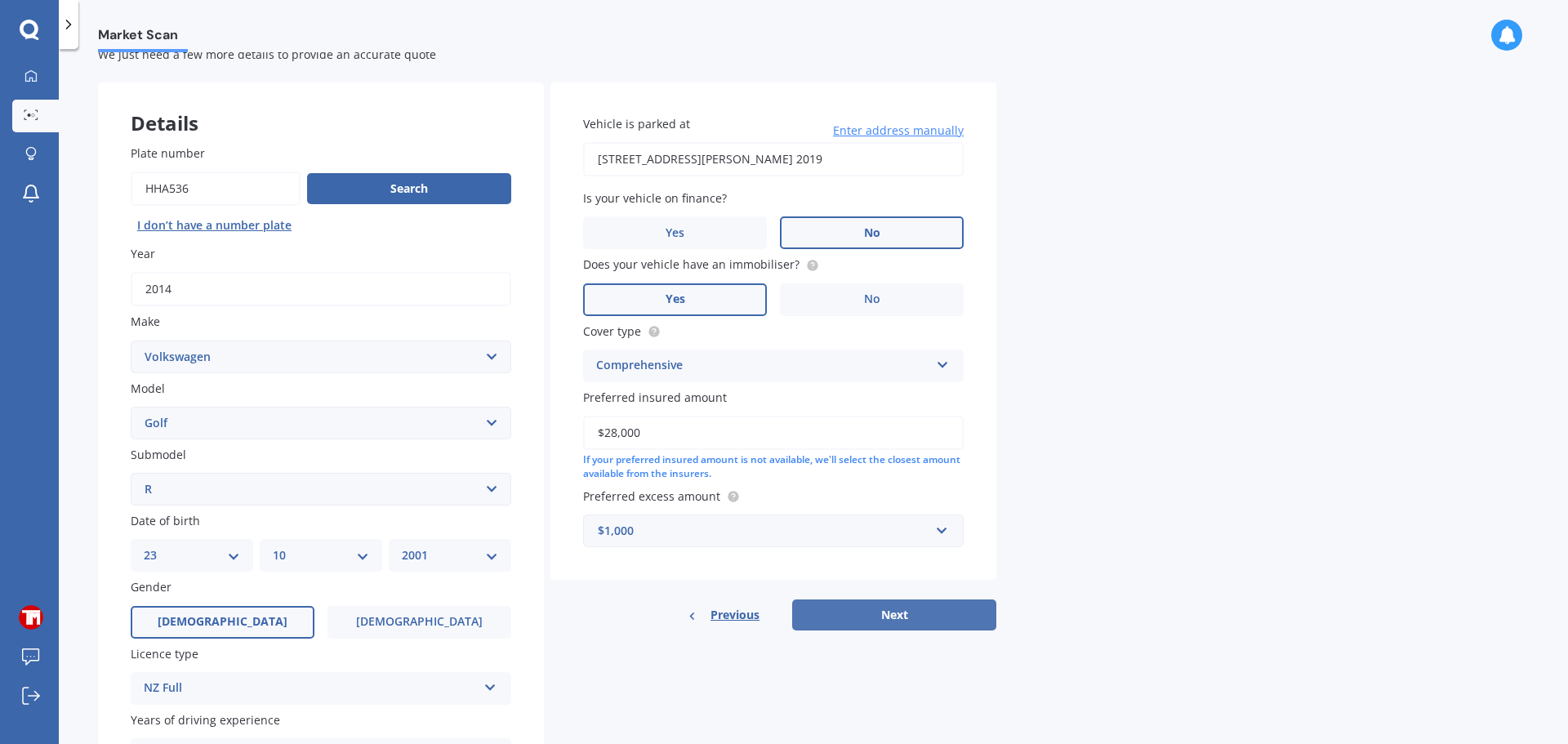
click at [915, 612] on button "Next" at bounding box center [894, 614] width 204 height 31
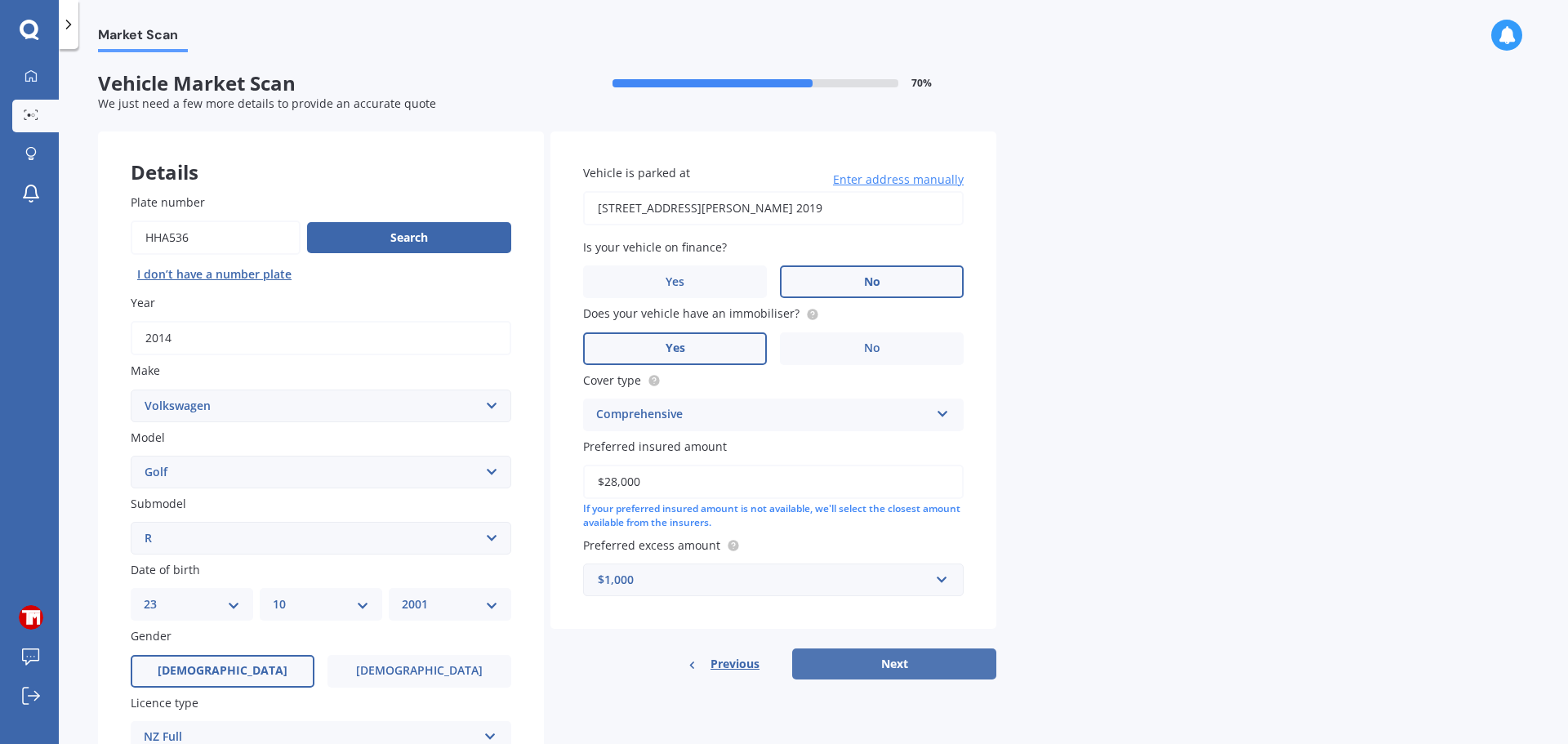
select select "23"
select select "10"
select select "2001"
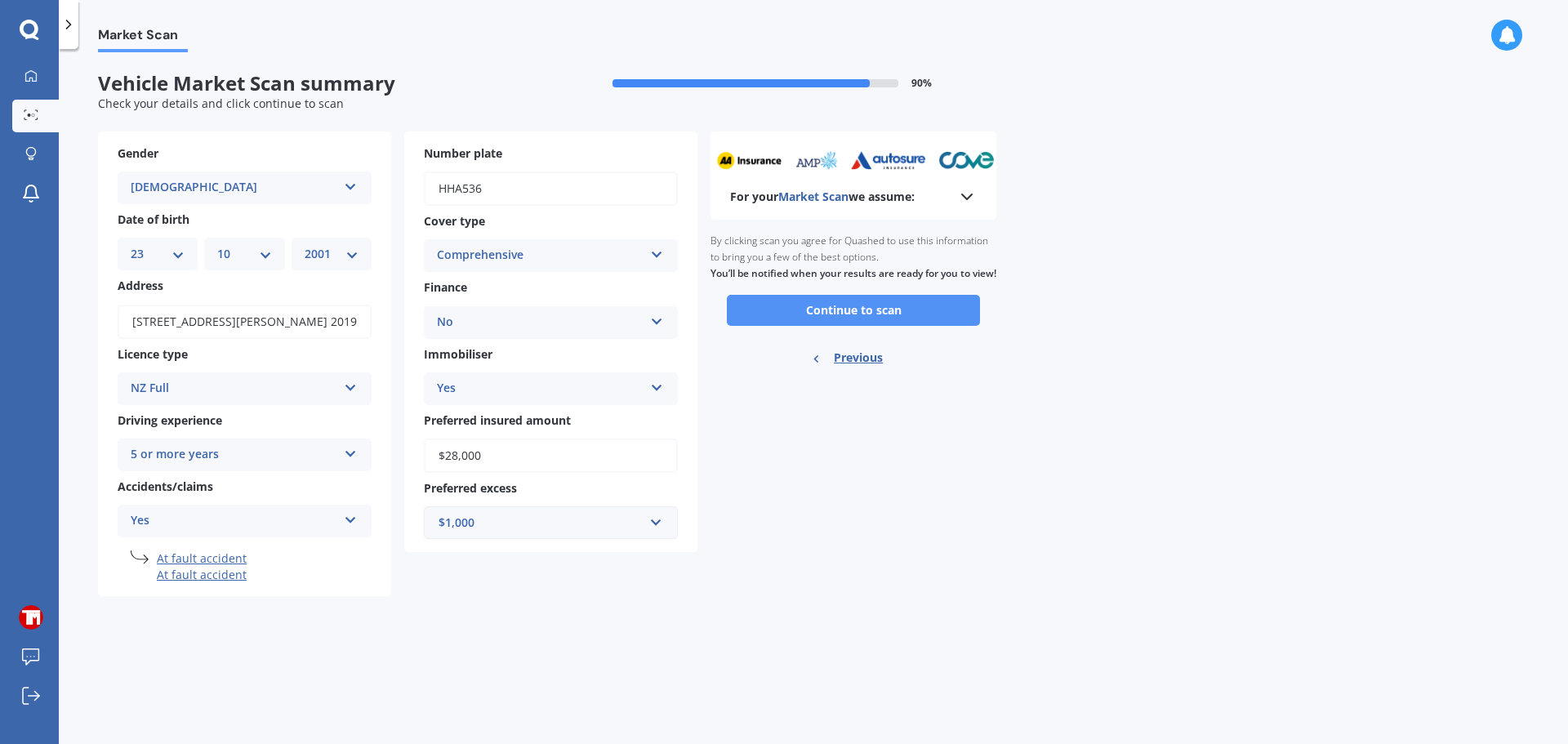
click at [818, 320] on button "Continue to scan" at bounding box center [853, 310] width 253 height 31
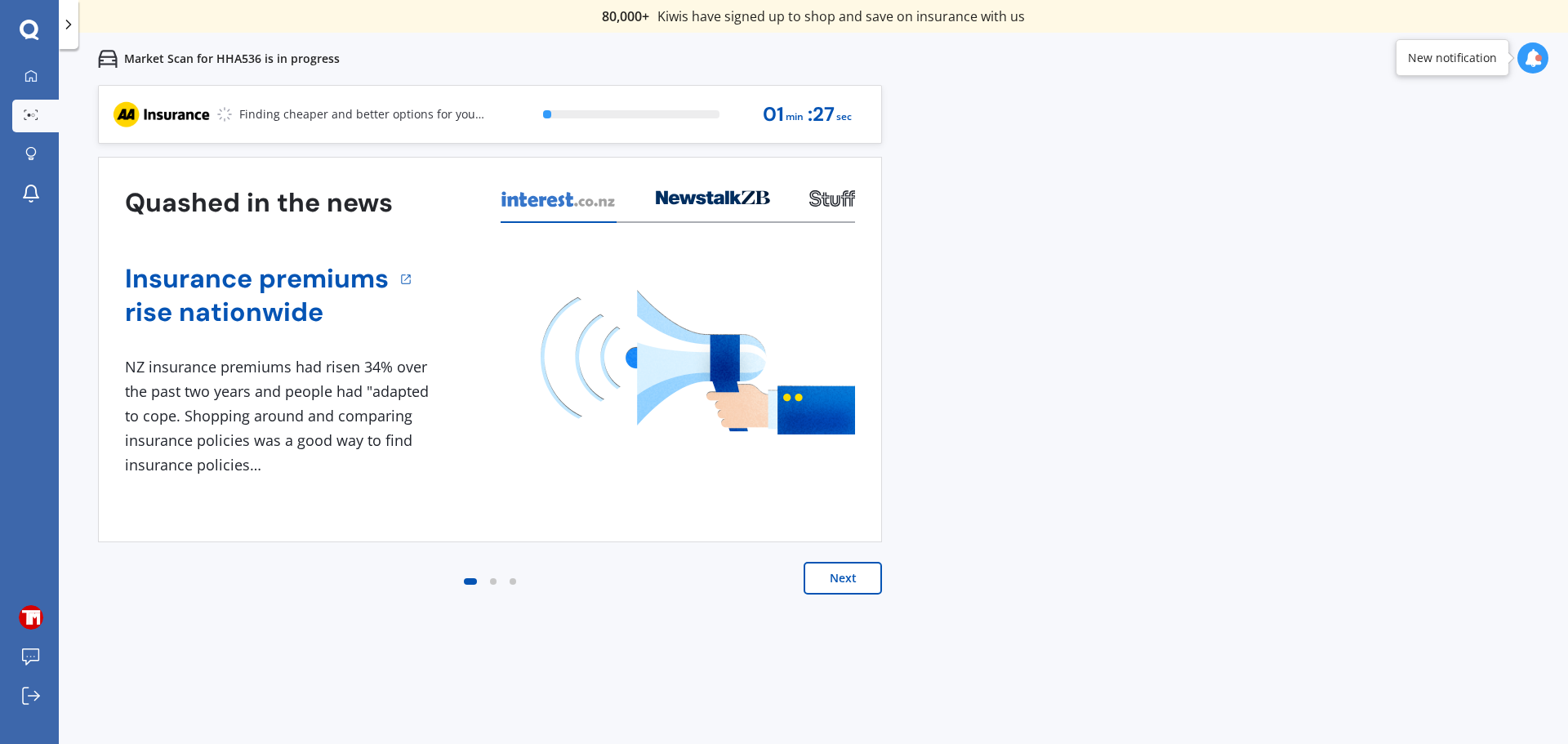
click at [857, 571] on button "Next" at bounding box center [843, 578] width 78 height 32
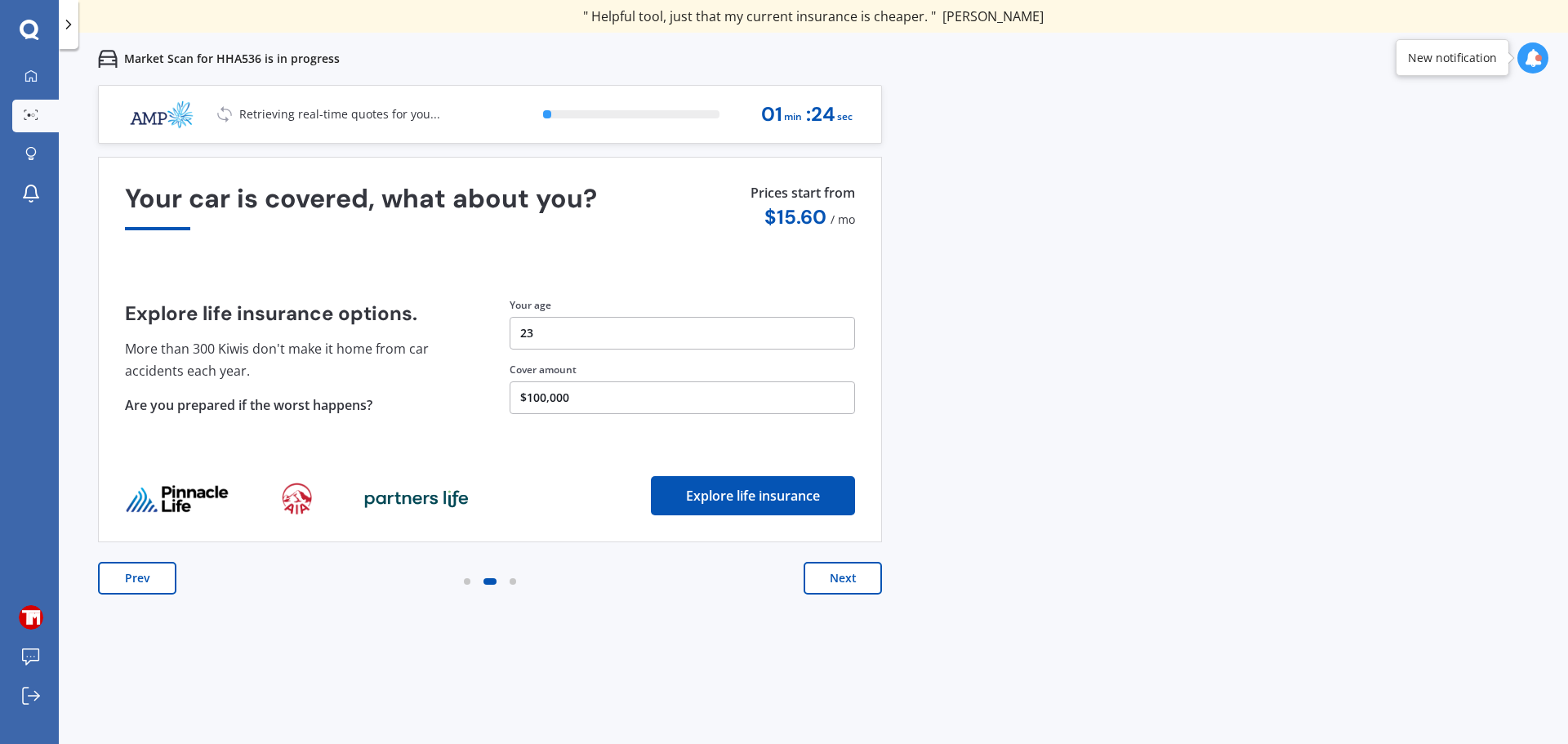
click at [866, 576] on button "Next" at bounding box center [843, 578] width 78 height 32
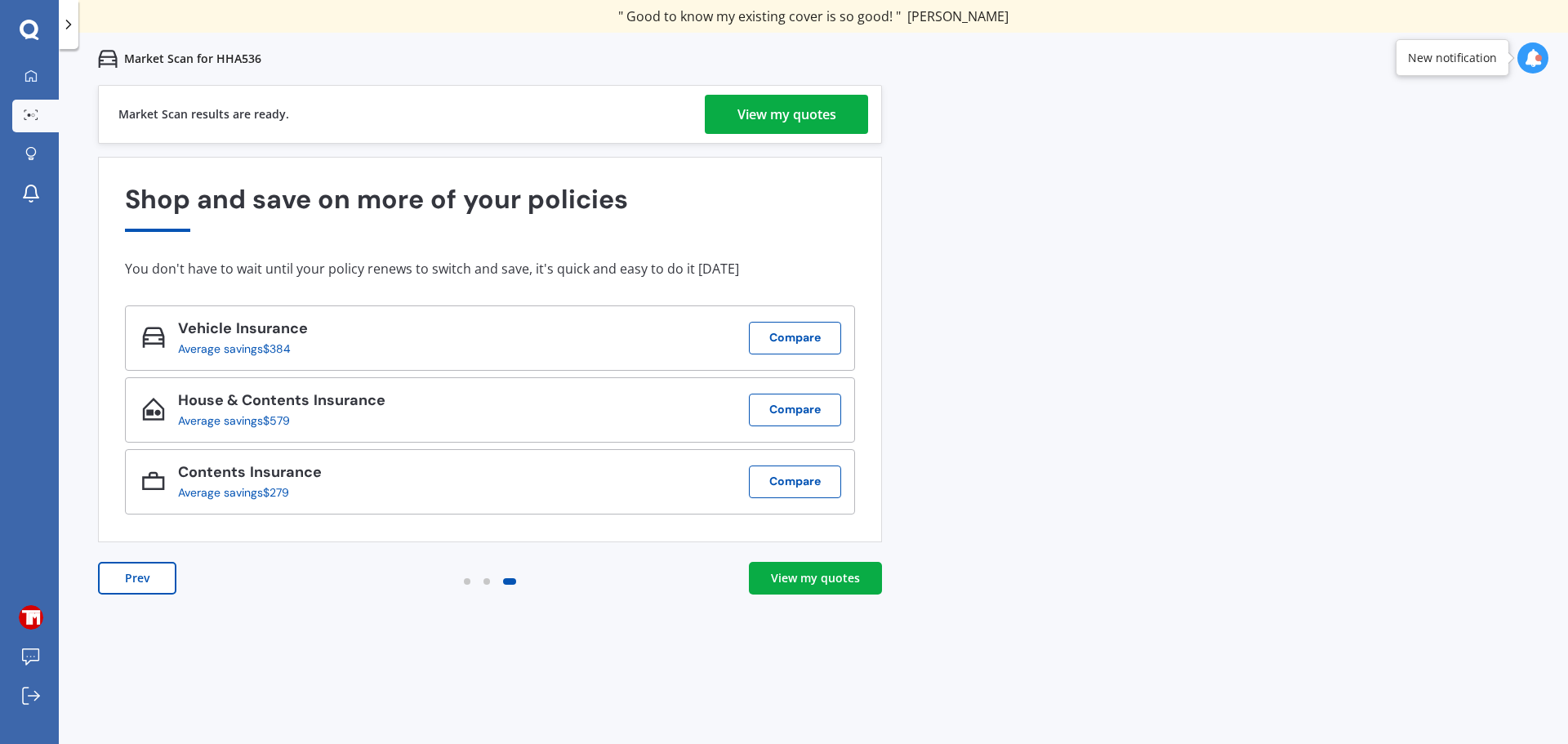
click at [808, 118] on div "View my quotes" at bounding box center [788, 114] width 99 height 40
